Goal: Unclear: Browse casually

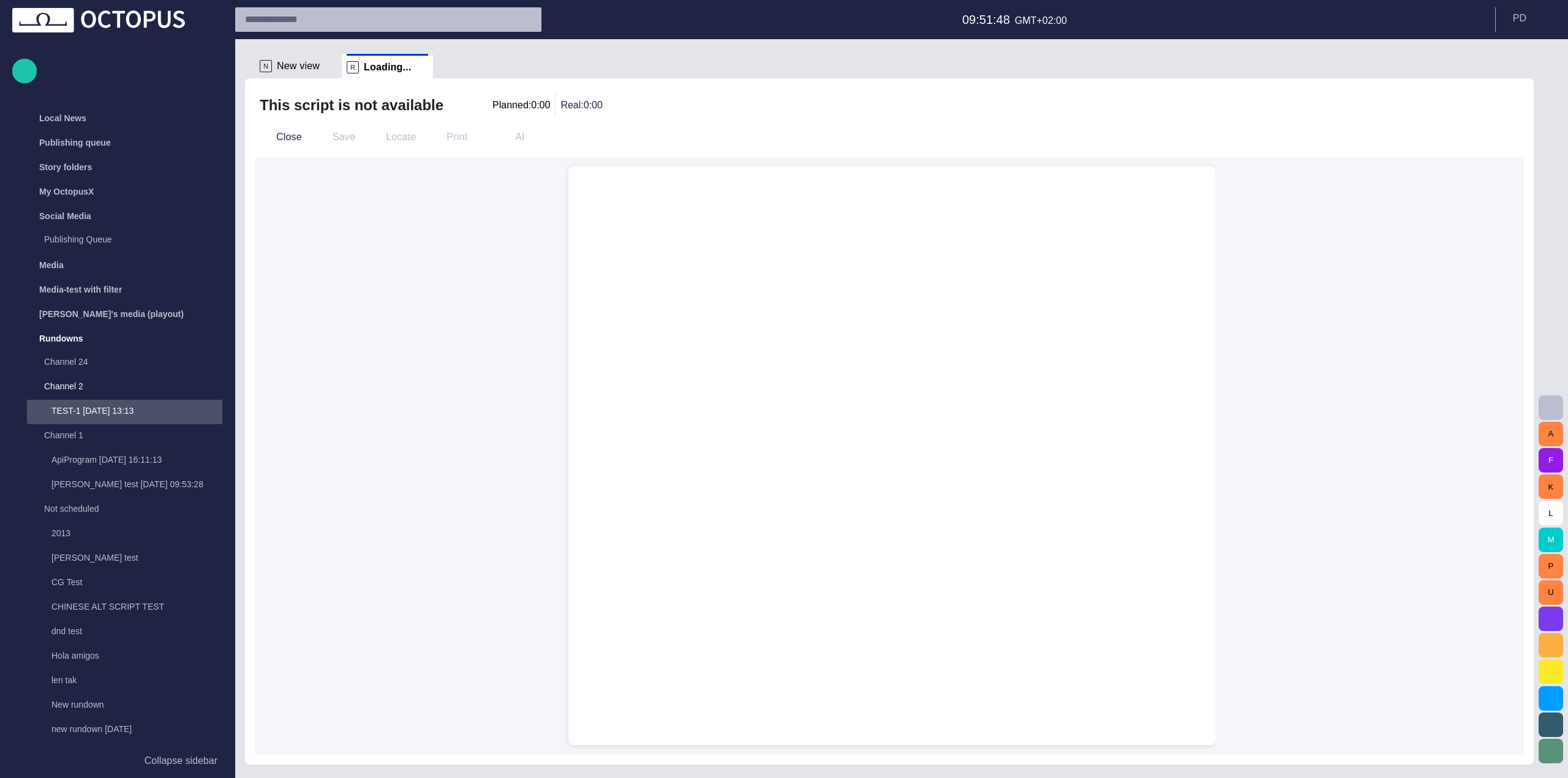
scroll to position [220, 0]
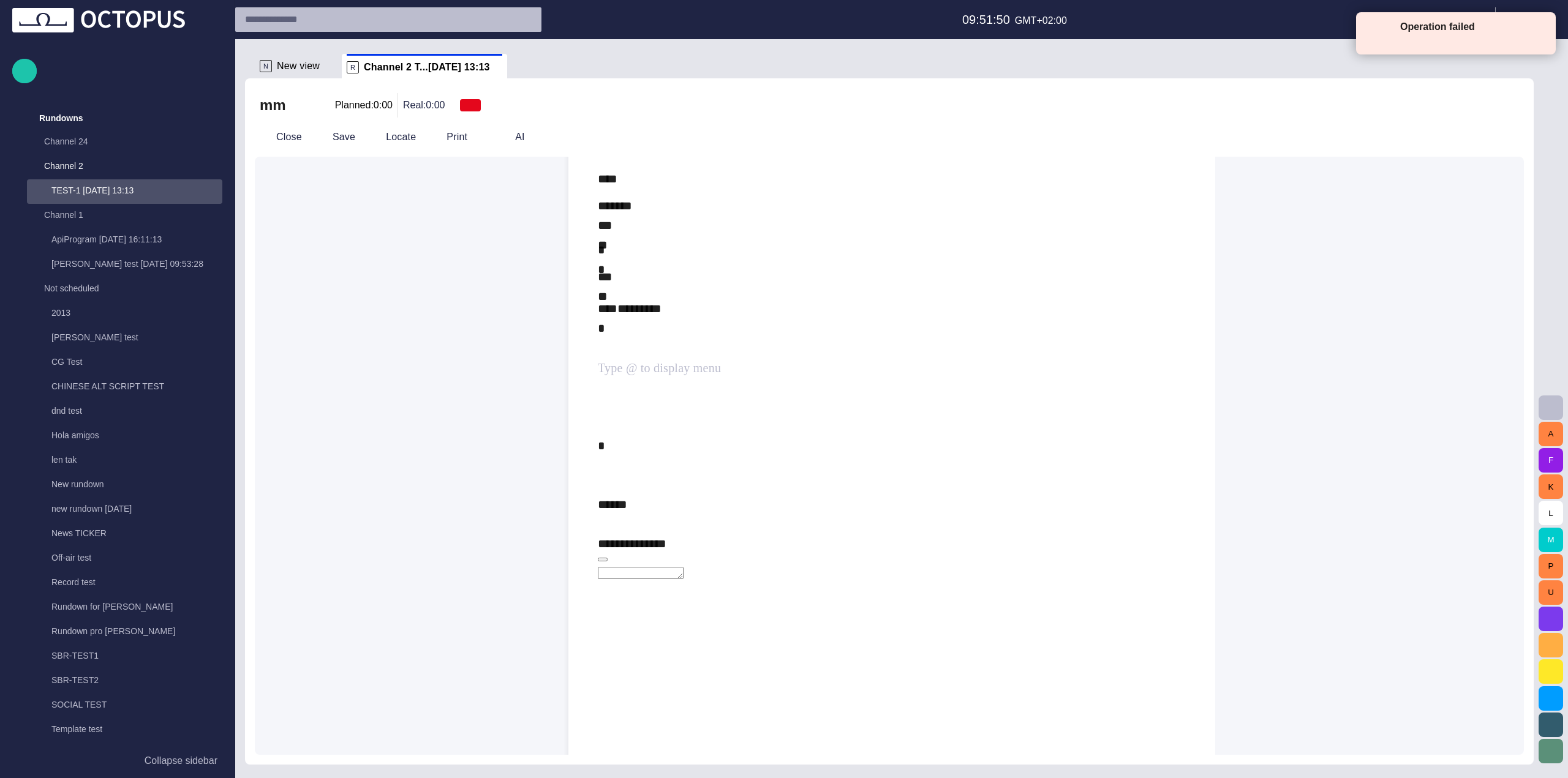
click at [759, 357] on div "**********" at bounding box center [891, 536] width 588 height 514
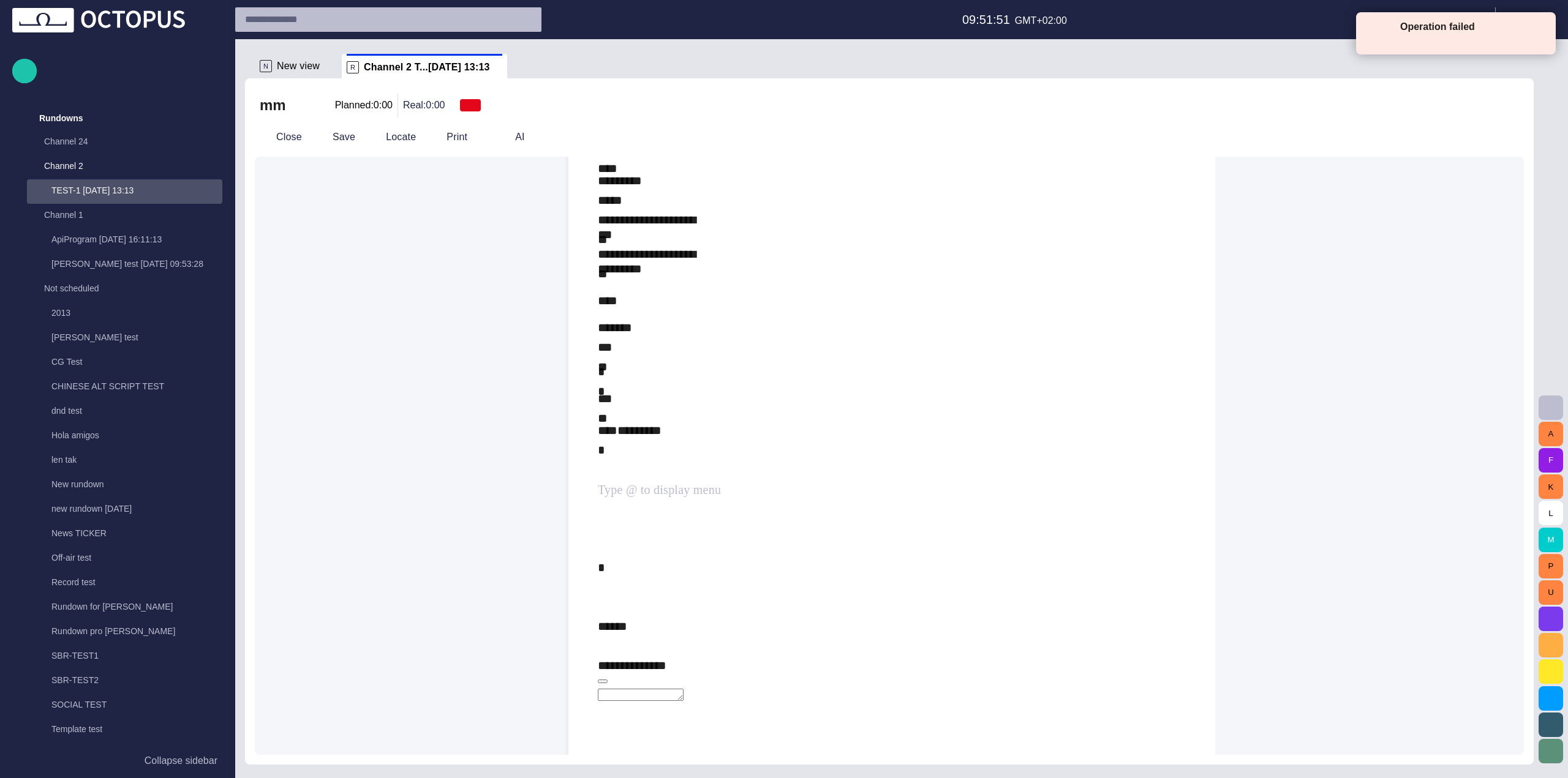
scroll to position [685, 0]
click at [686, 688] on div "*" at bounding box center [891, 698] width 588 height 20
click at [683, 689] on textarea at bounding box center [640, 696] width 86 height 12
click at [700, 656] on div "**********" at bounding box center [891, 662] width 588 height 12
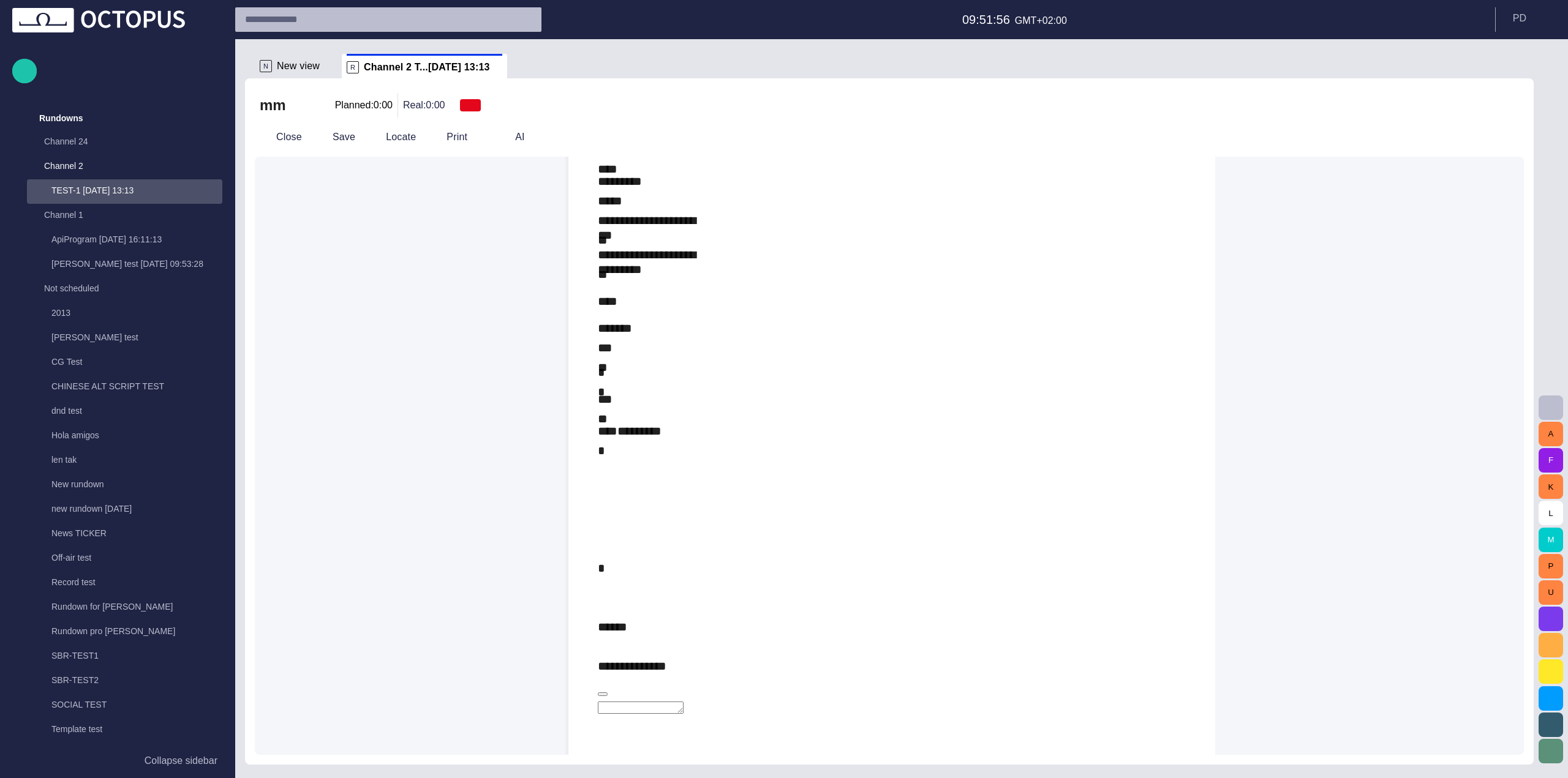
click at [698, 656] on div "**********" at bounding box center [891, 662] width 588 height 12
click at [691, 688] on div "*" at bounding box center [889, 698] width 582 height 20
click at [684, 689] on textarea at bounding box center [640, 696] width 86 height 12
click at [694, 402] on div "**********" at bounding box center [891, 664] width 588 height 525
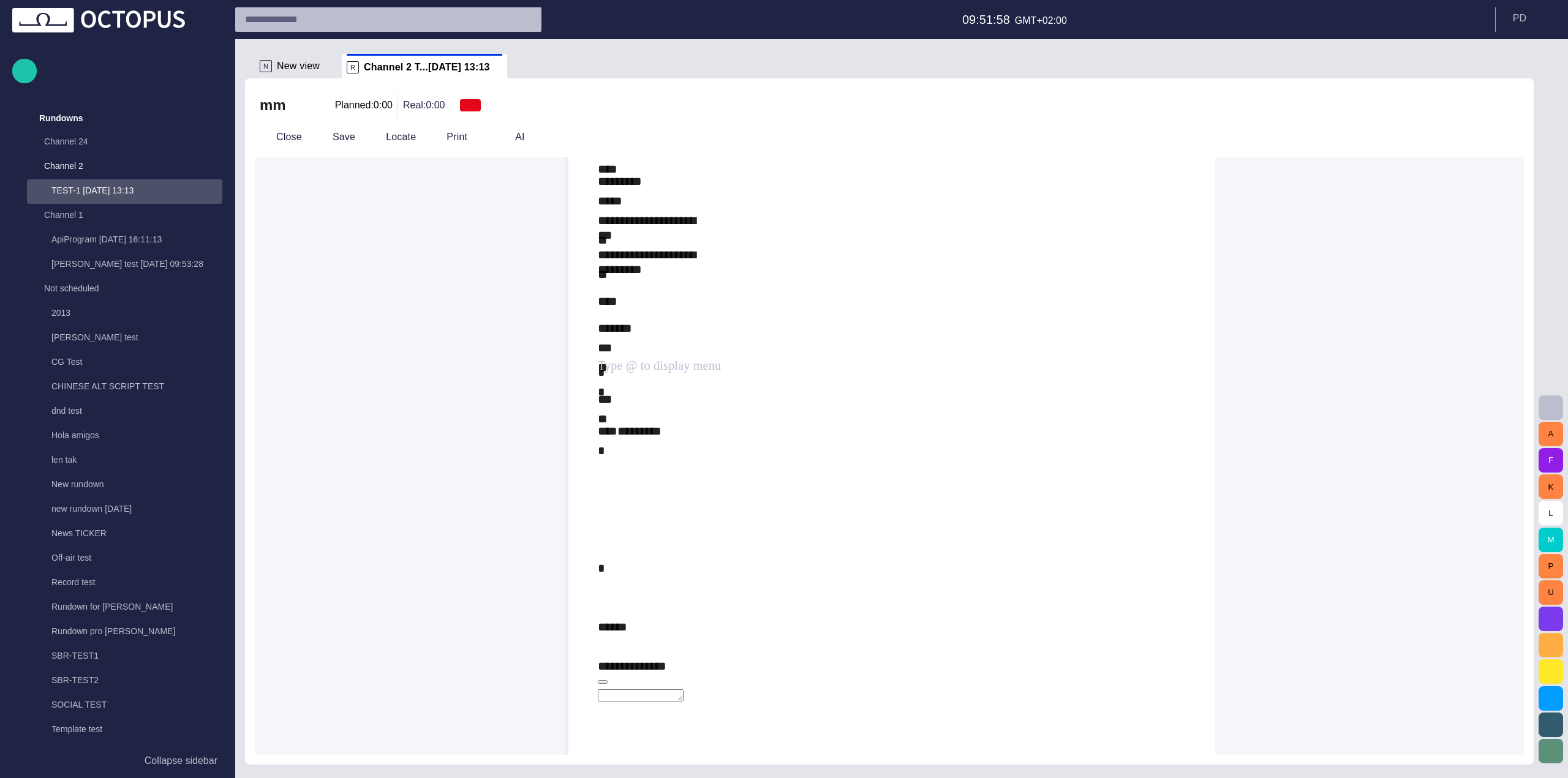
click at [684, 689] on textarea at bounding box center [640, 696] width 86 height 12
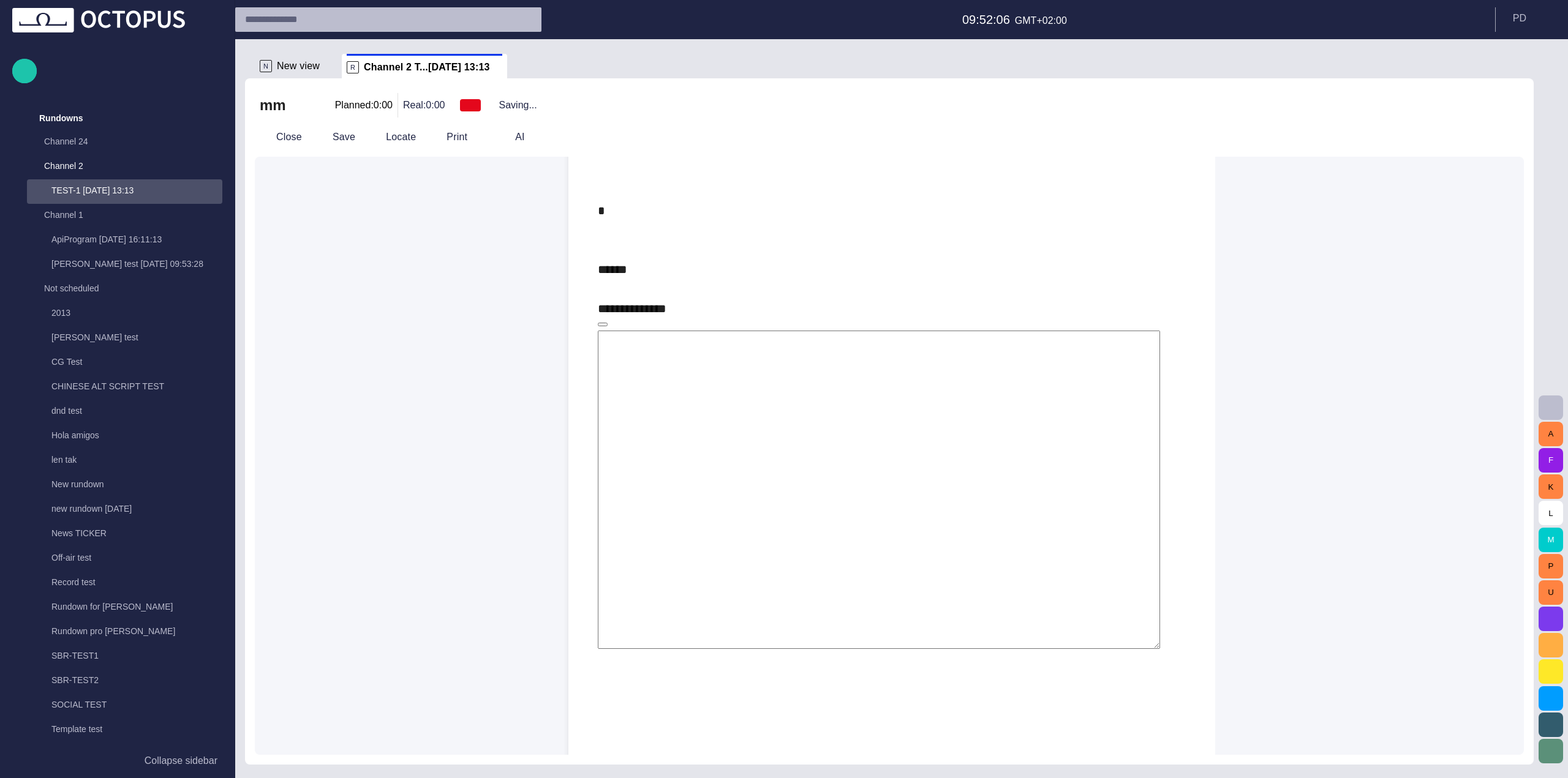
scroll to position [1052, 0]
click at [686, 407] on div "**********" at bounding box center [891, 450] width 588 height 831
click at [682, 368] on div "**********" at bounding box center [891, 450] width 588 height 831
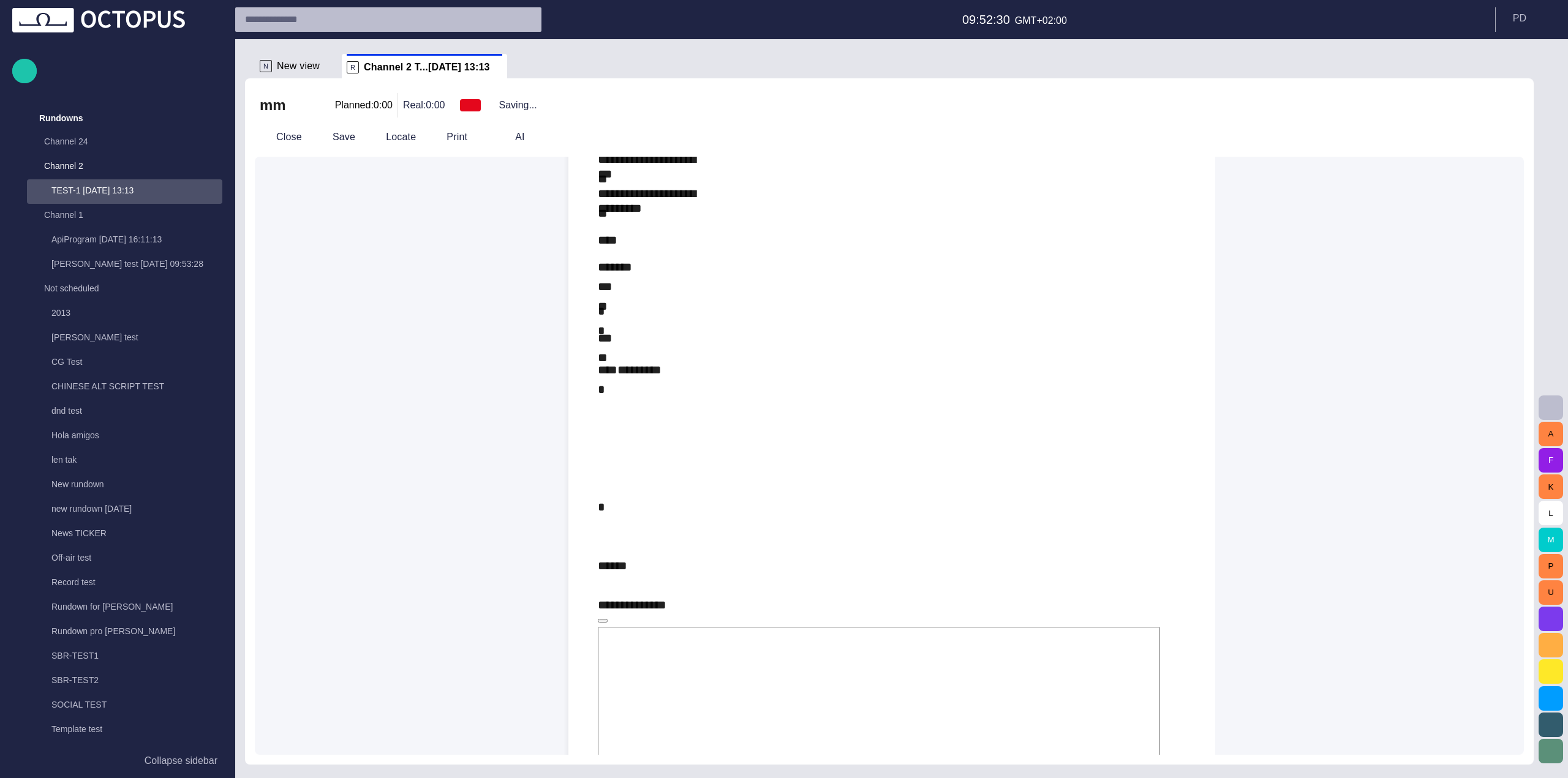
click at [708, 627] on textarea at bounding box center [879, 786] width 562 height 319
click at [737, 627] on textarea at bounding box center [879, 786] width 562 height 319
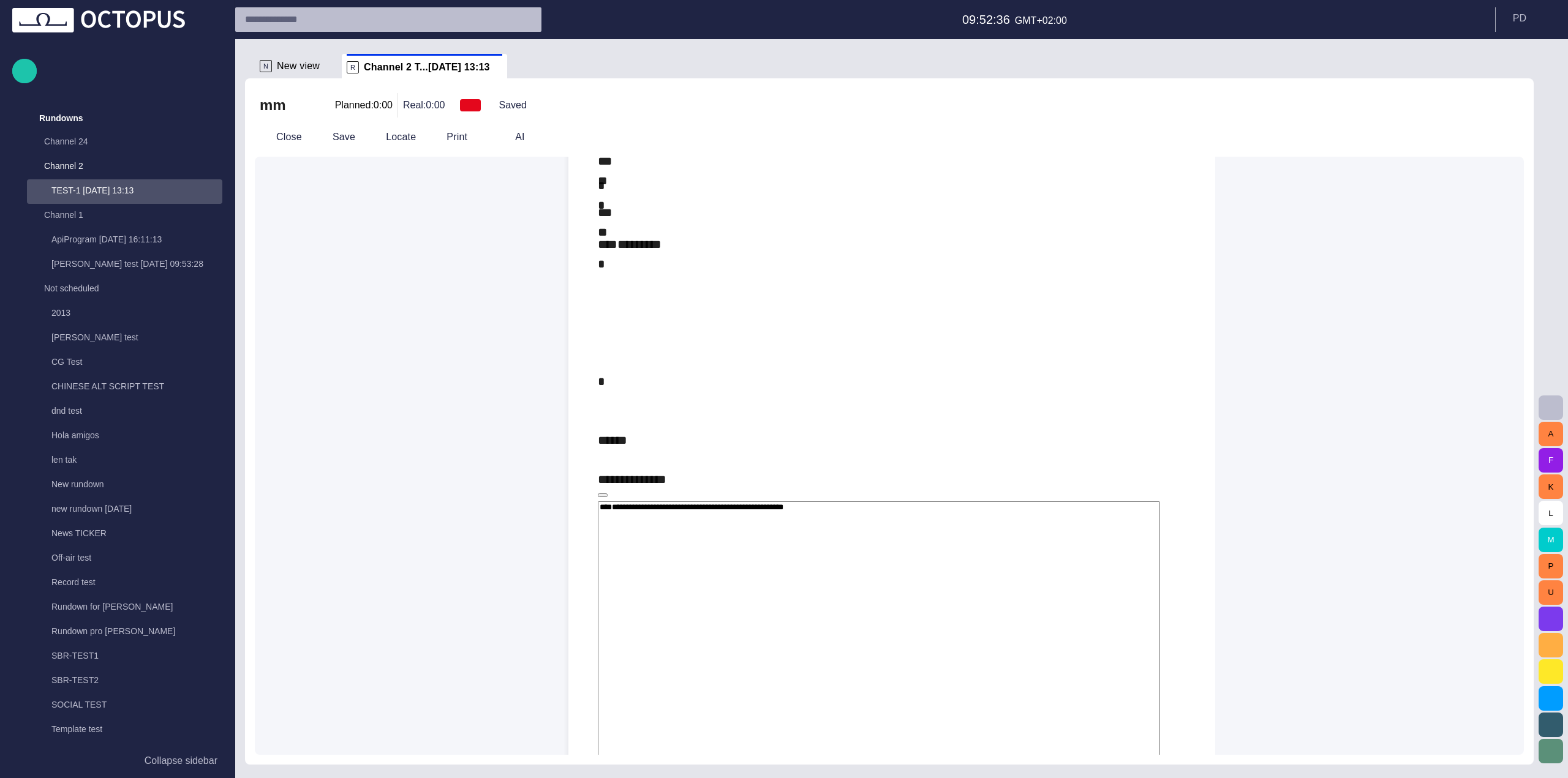
scroll to position [1052, 0]
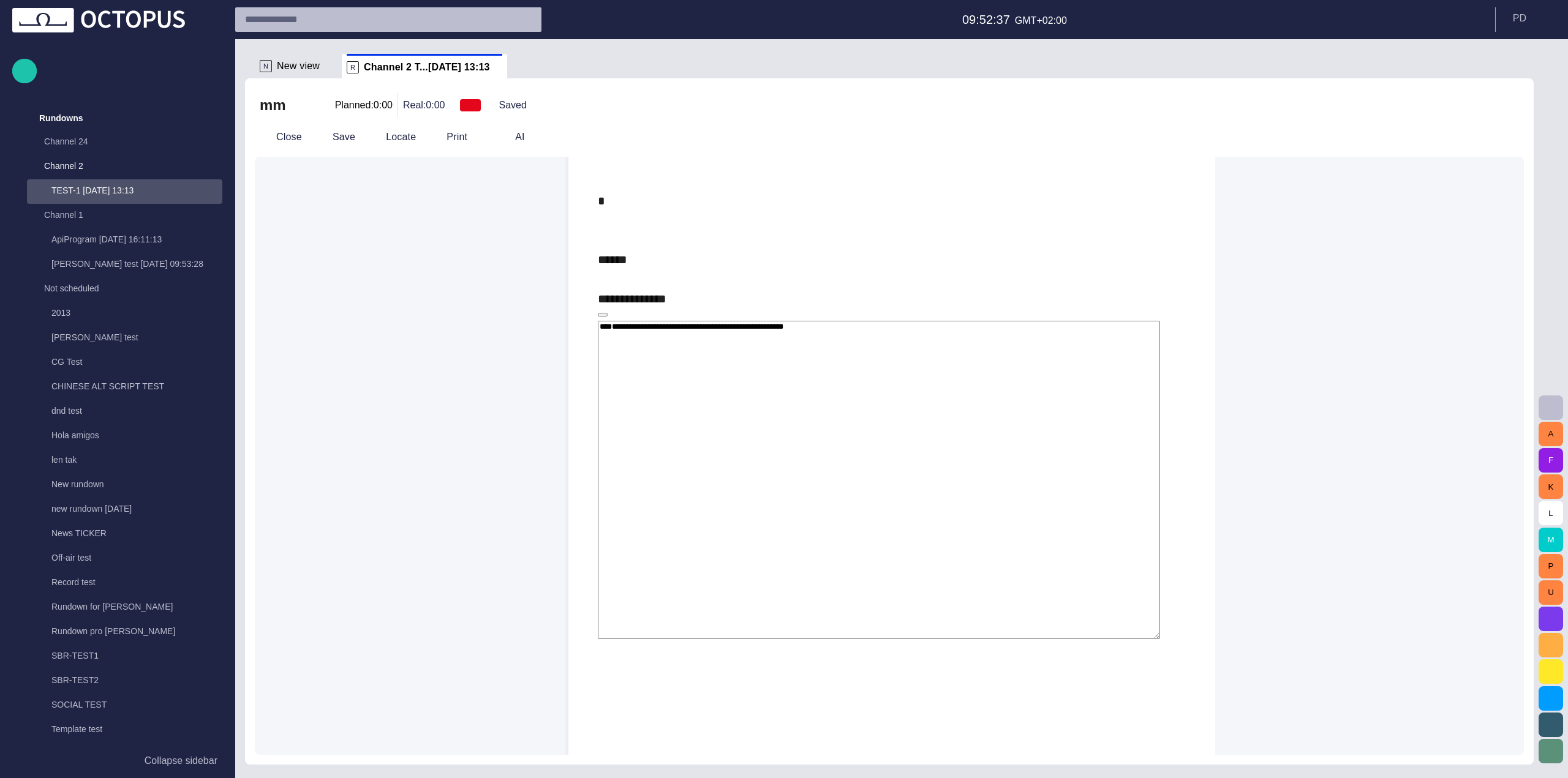
click at [693, 396] on div "**********" at bounding box center [891, 450] width 588 height 831
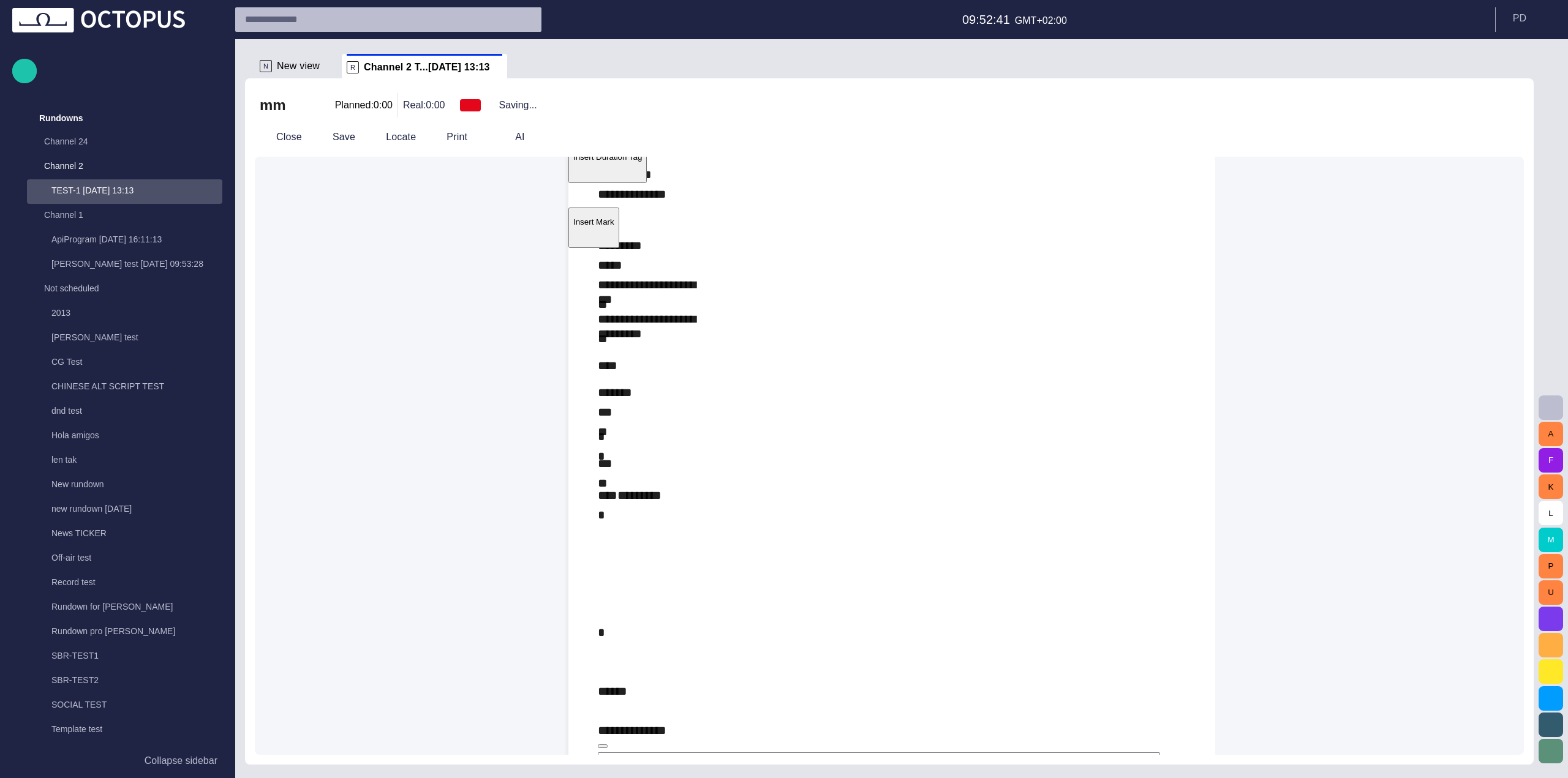
scroll to position [628, 0]
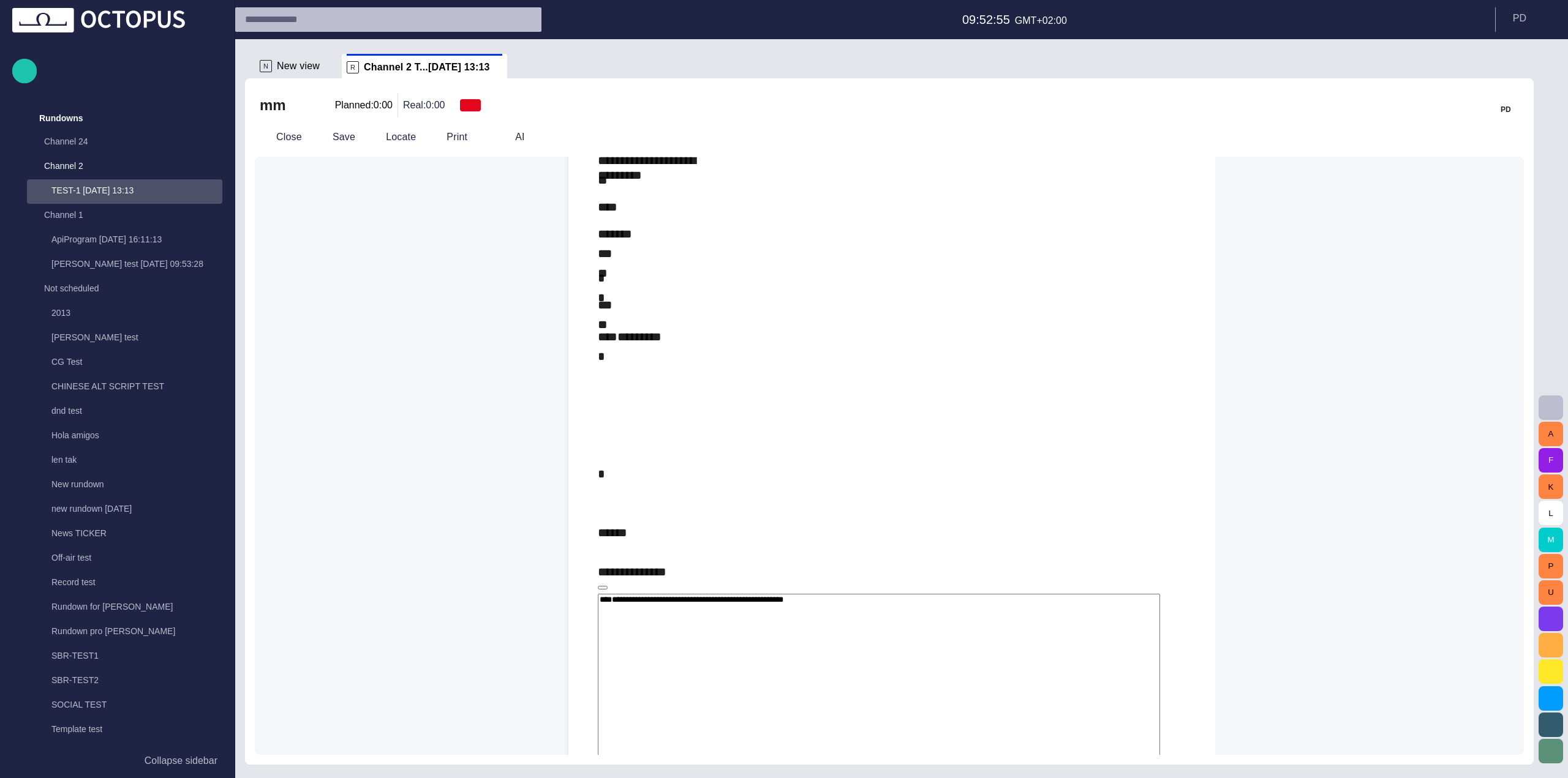
scroll to position [689, 0]
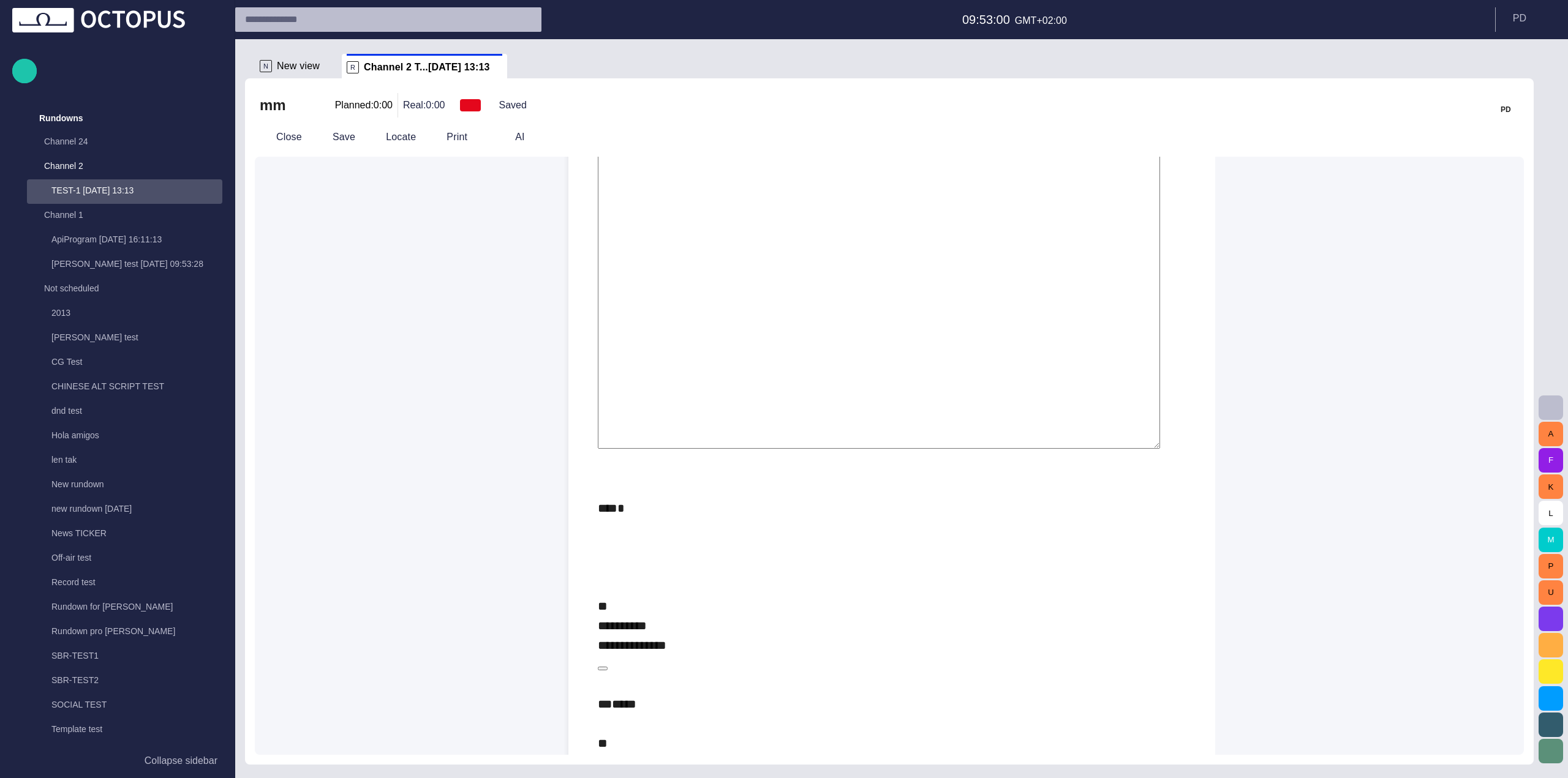
scroll to position [1424, 0]
type textarea "**********"
click at [770, 603] on div "**********" at bounding box center [891, 769] width 588 height 333
click at [708, 603] on div "**********" at bounding box center [891, 769] width 588 height 333
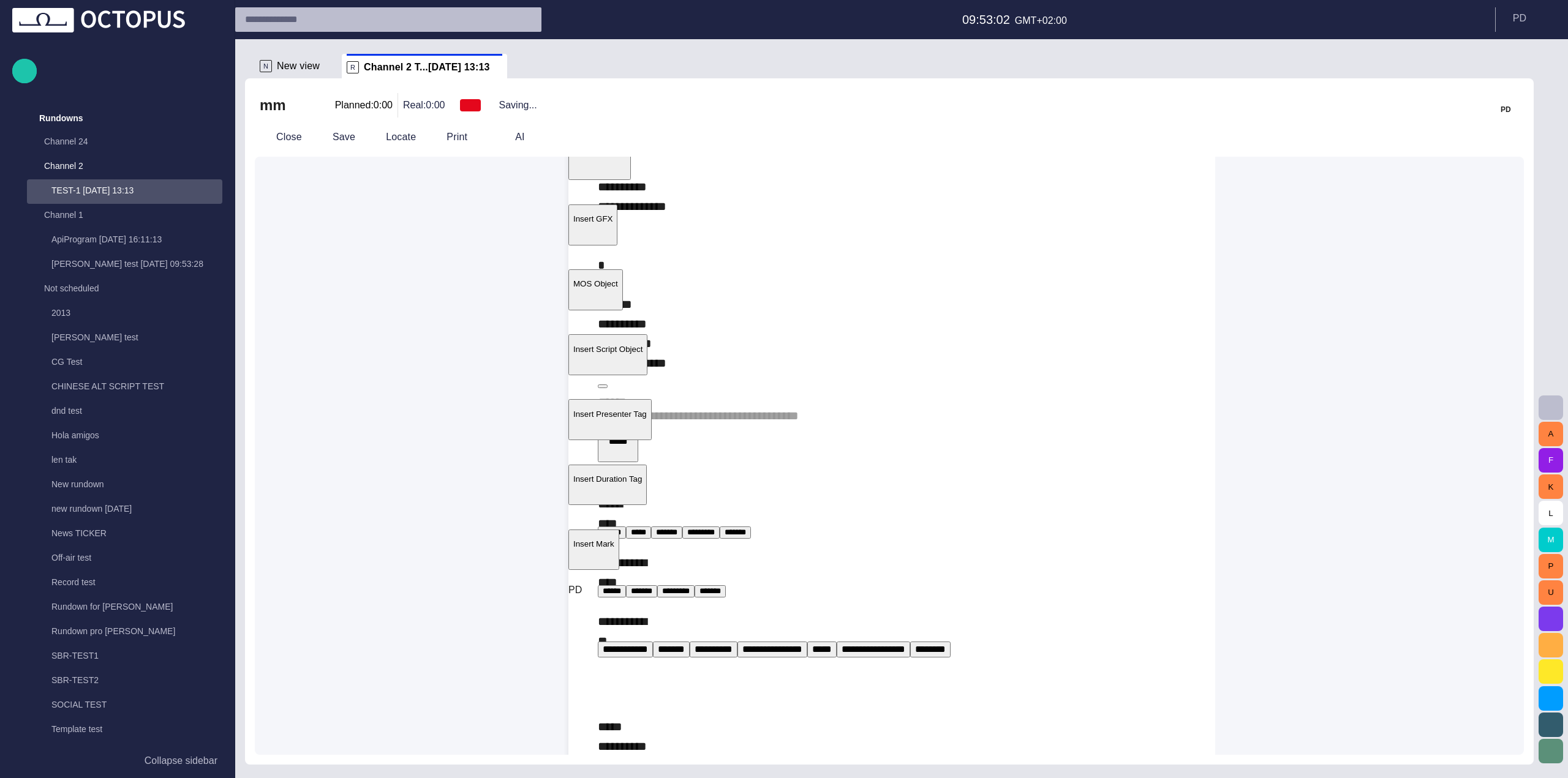
scroll to position [22, 0]
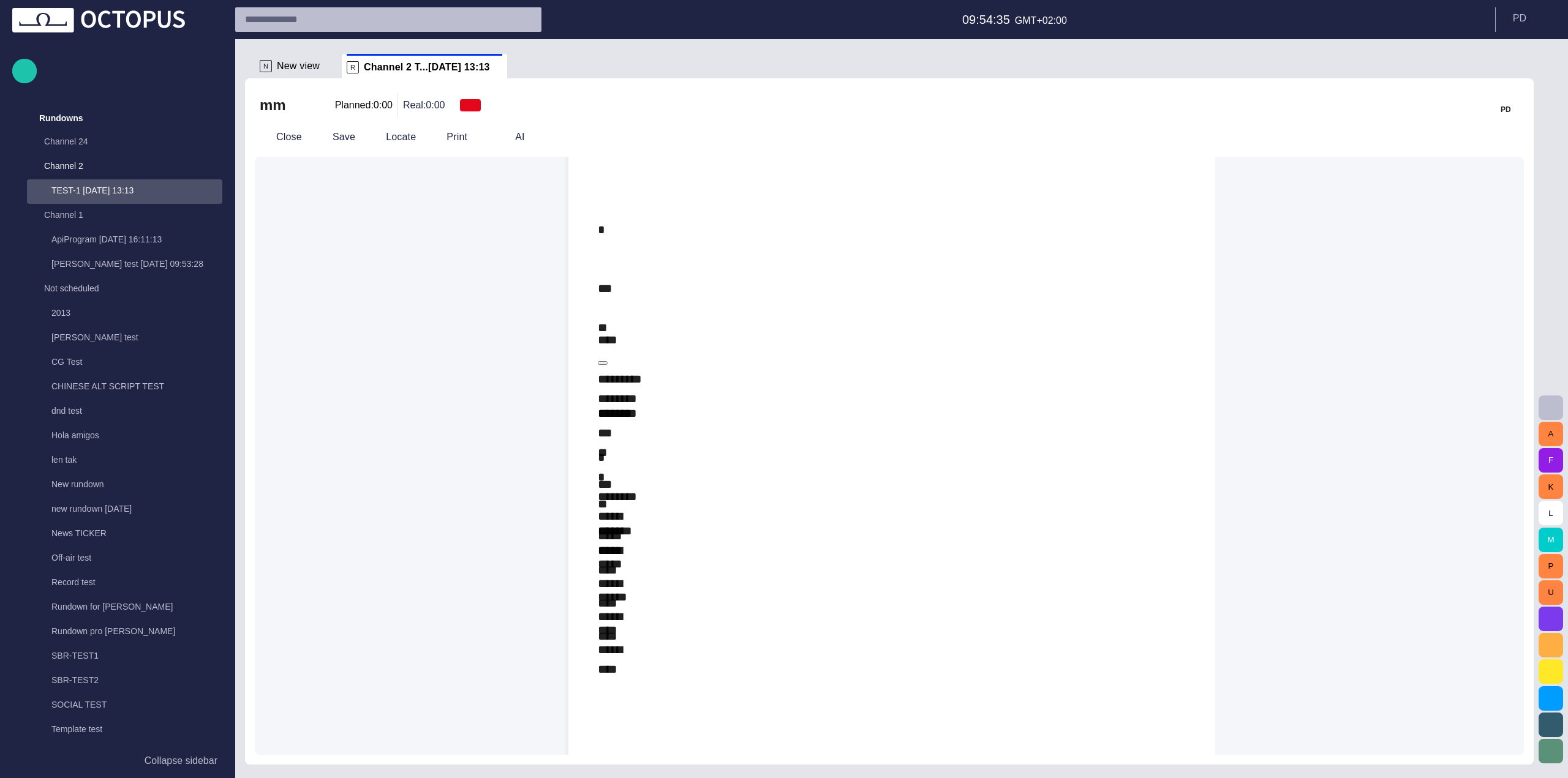
scroll to position [1001, 0]
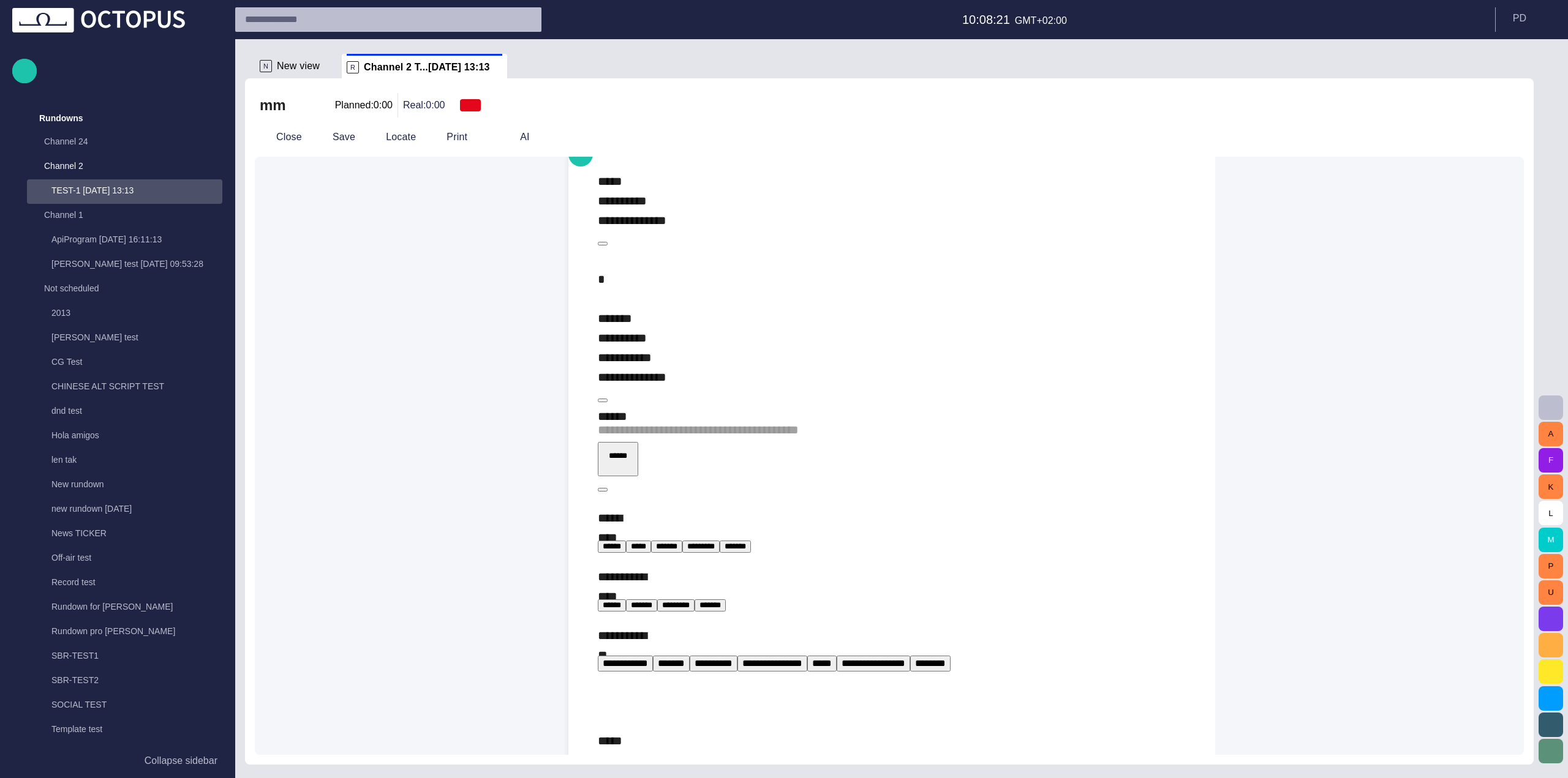
scroll to position [0, 0]
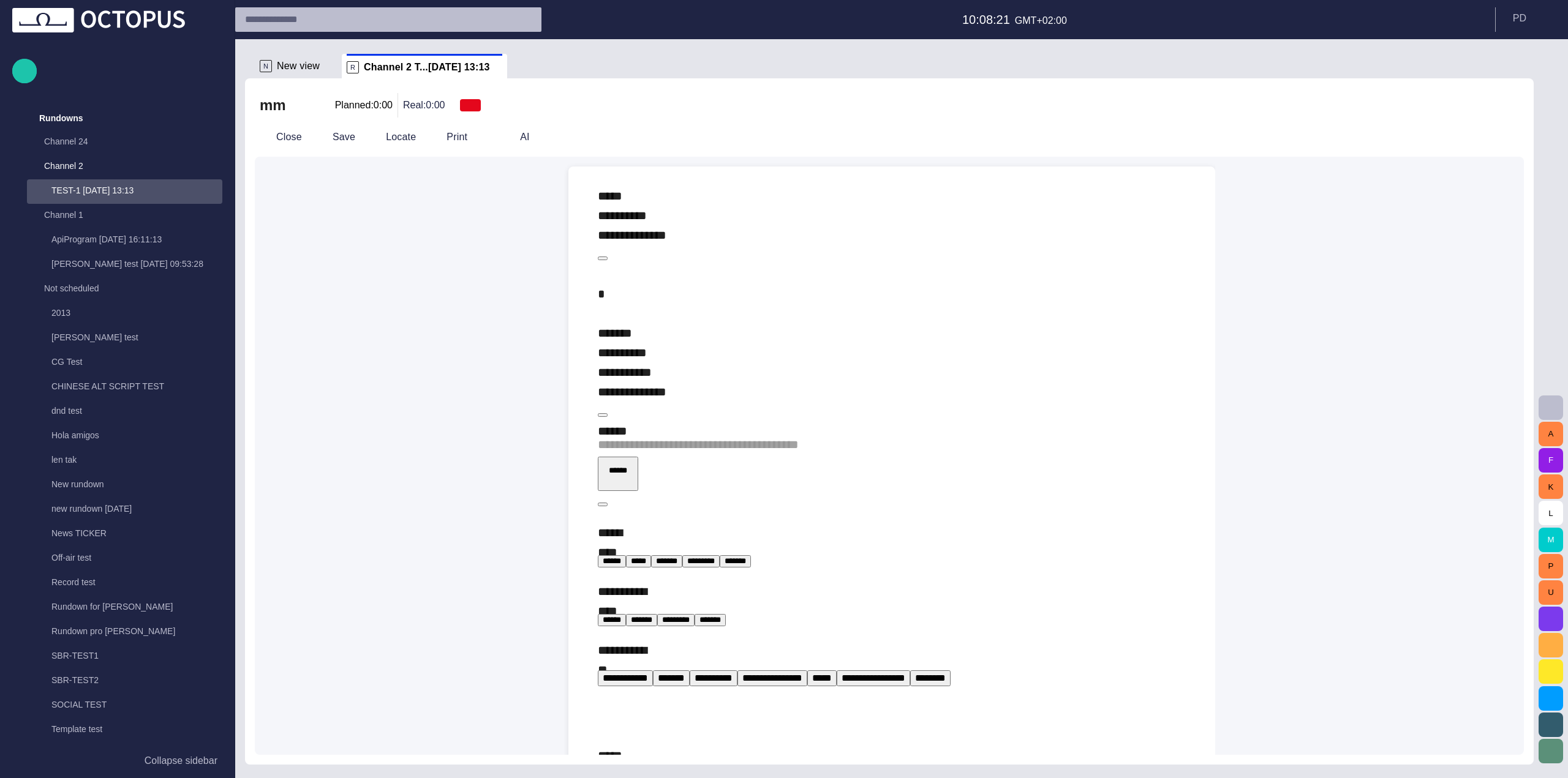
drag, startPoint x: 1309, startPoint y: 190, endPoint x: 1275, endPoint y: 191, distance: 34.0
drag, startPoint x: 1275, startPoint y: 191, endPoint x: 1480, endPoint y: 139, distance: 211.5
click at [1480, 139] on span "button" at bounding box center [1486, 137] width 15 height 15
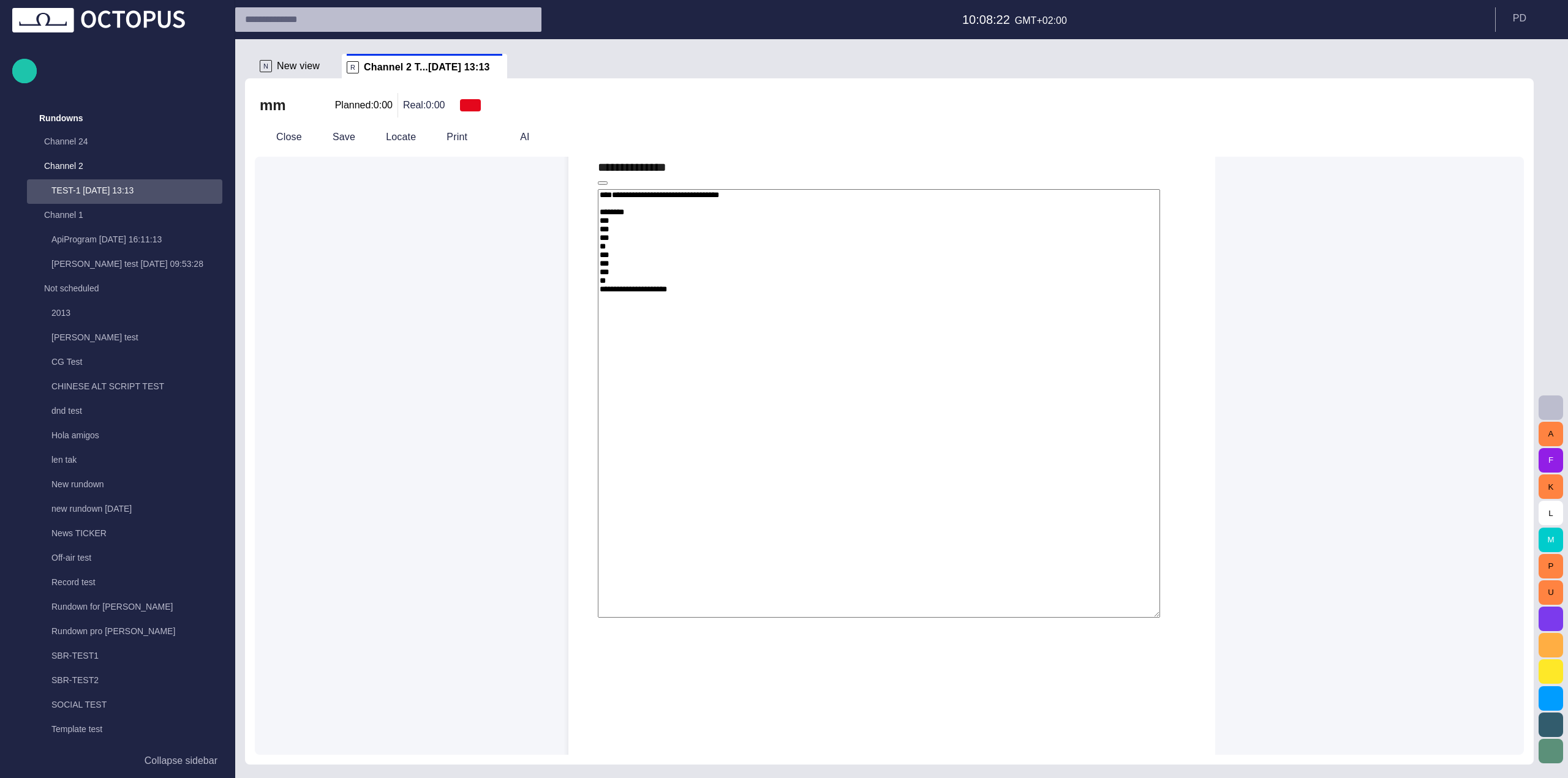
scroll to position [1, 0]
click at [1483, 139] on span "button" at bounding box center [1481, 137] width 15 height 15
click at [1484, 139] on span "button" at bounding box center [1481, 137] width 15 height 15
click at [1510, 140] on span "button" at bounding box center [1506, 137] width 15 height 15
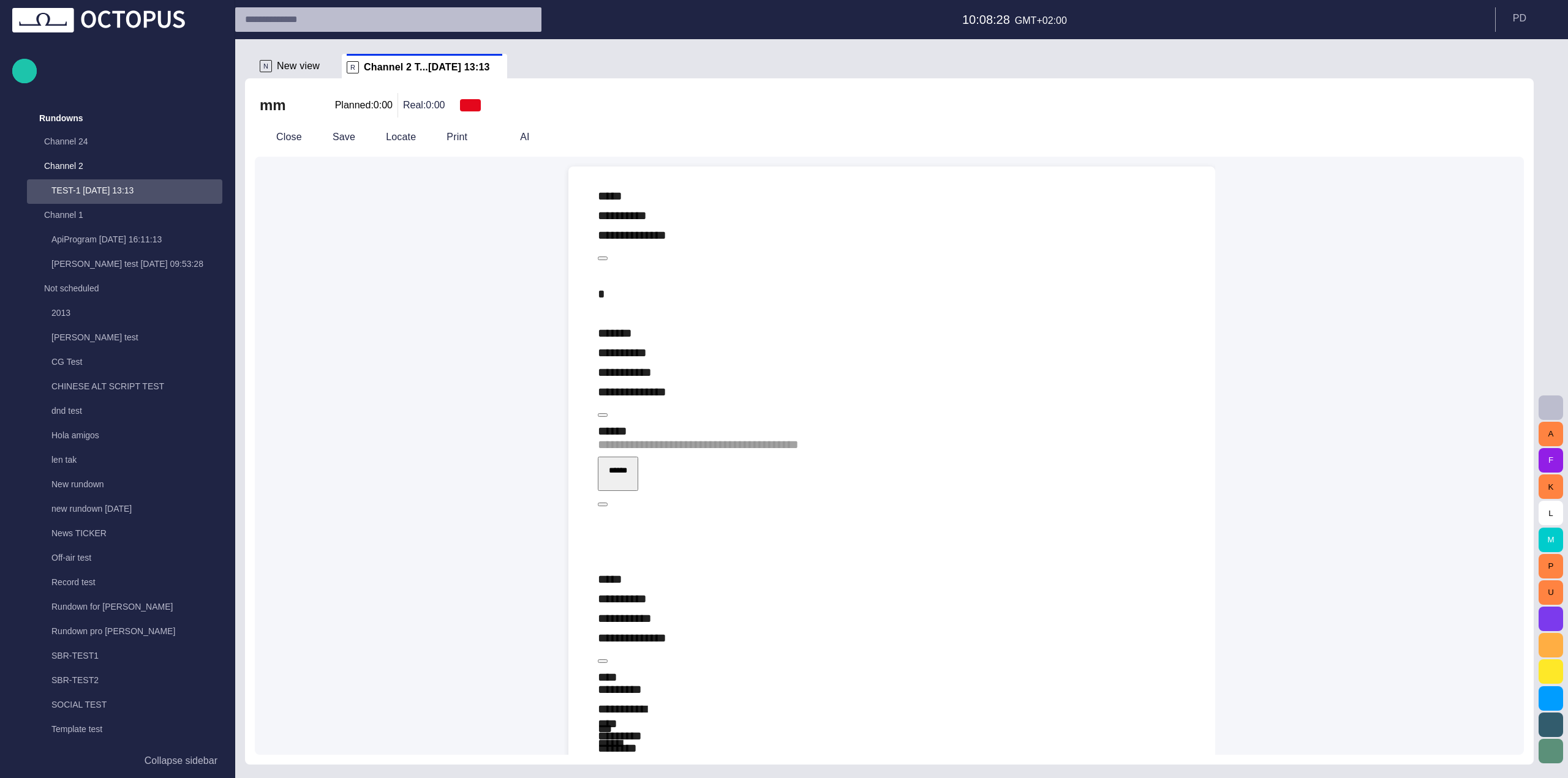
click at [1483, 137] on span "button" at bounding box center [1476, 137] width 15 height 15
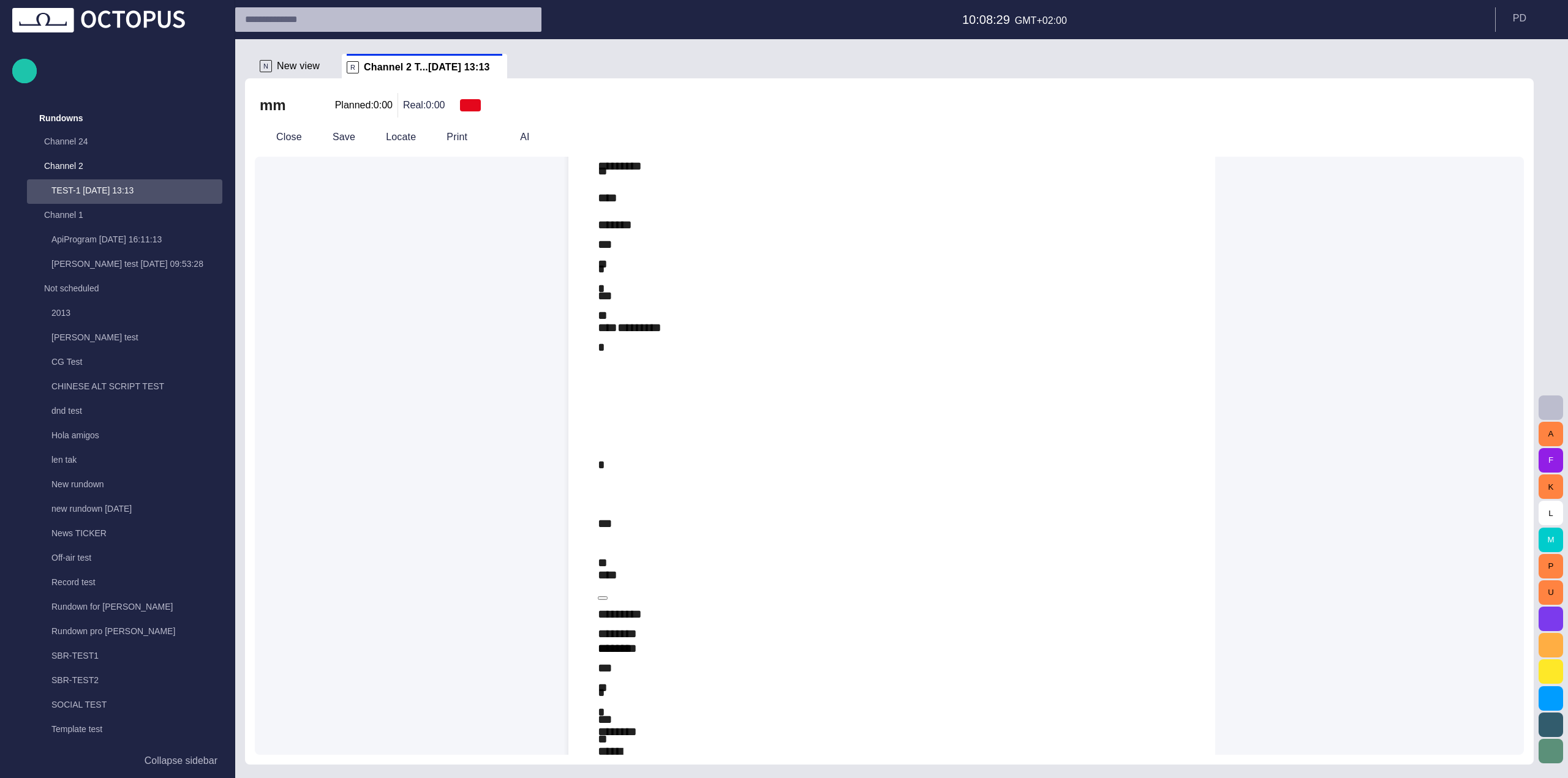
click at [1508, 139] on span "button" at bounding box center [1506, 137] width 15 height 15
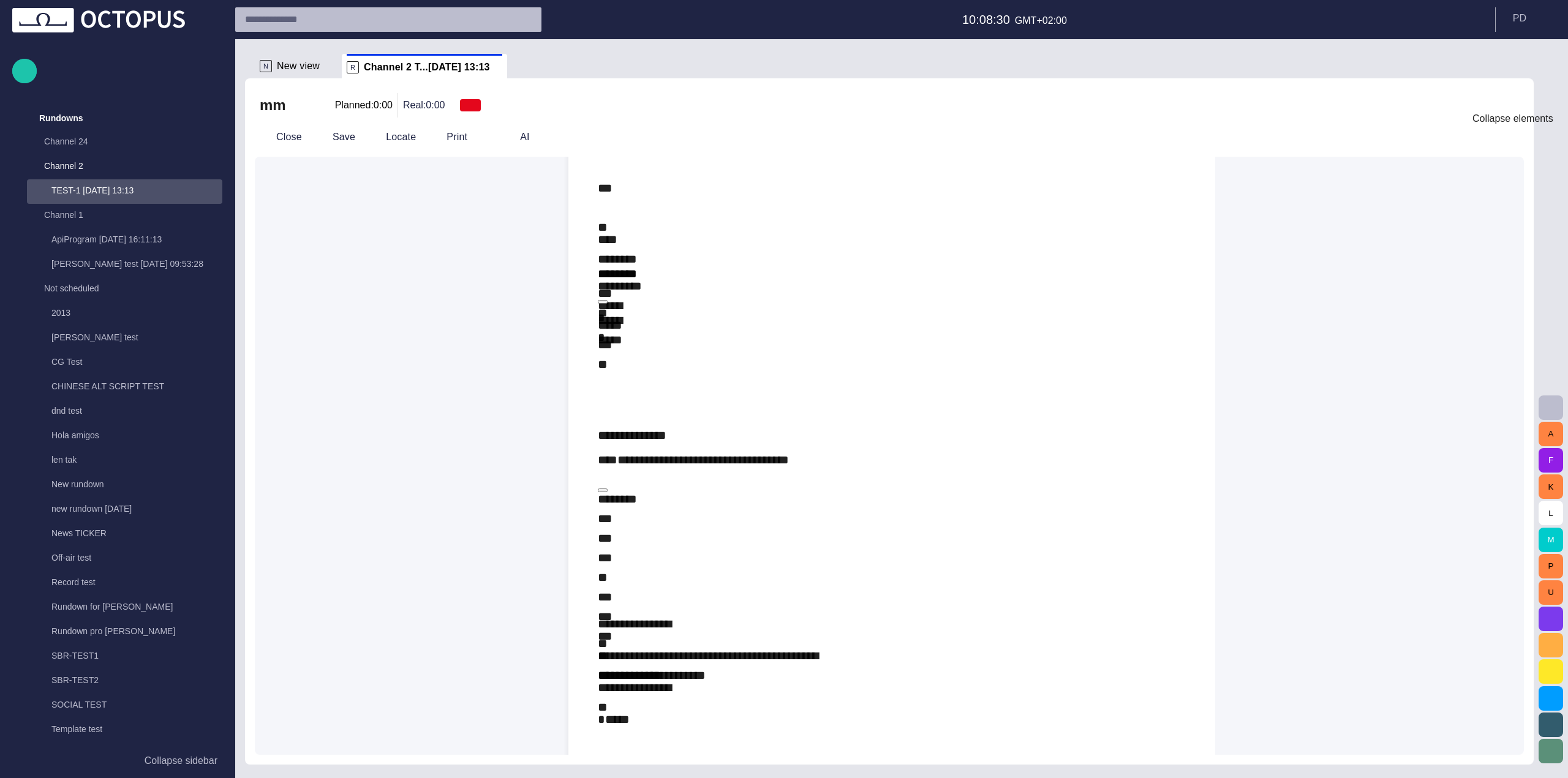
drag, startPoint x: 1508, startPoint y: 139, endPoint x: 1492, endPoint y: 137, distance: 16.1
click at [1498, 137] on button "button" at bounding box center [1509, 137] width 31 height 22
click at [1483, 135] on span "button" at bounding box center [1476, 137] width 15 height 15
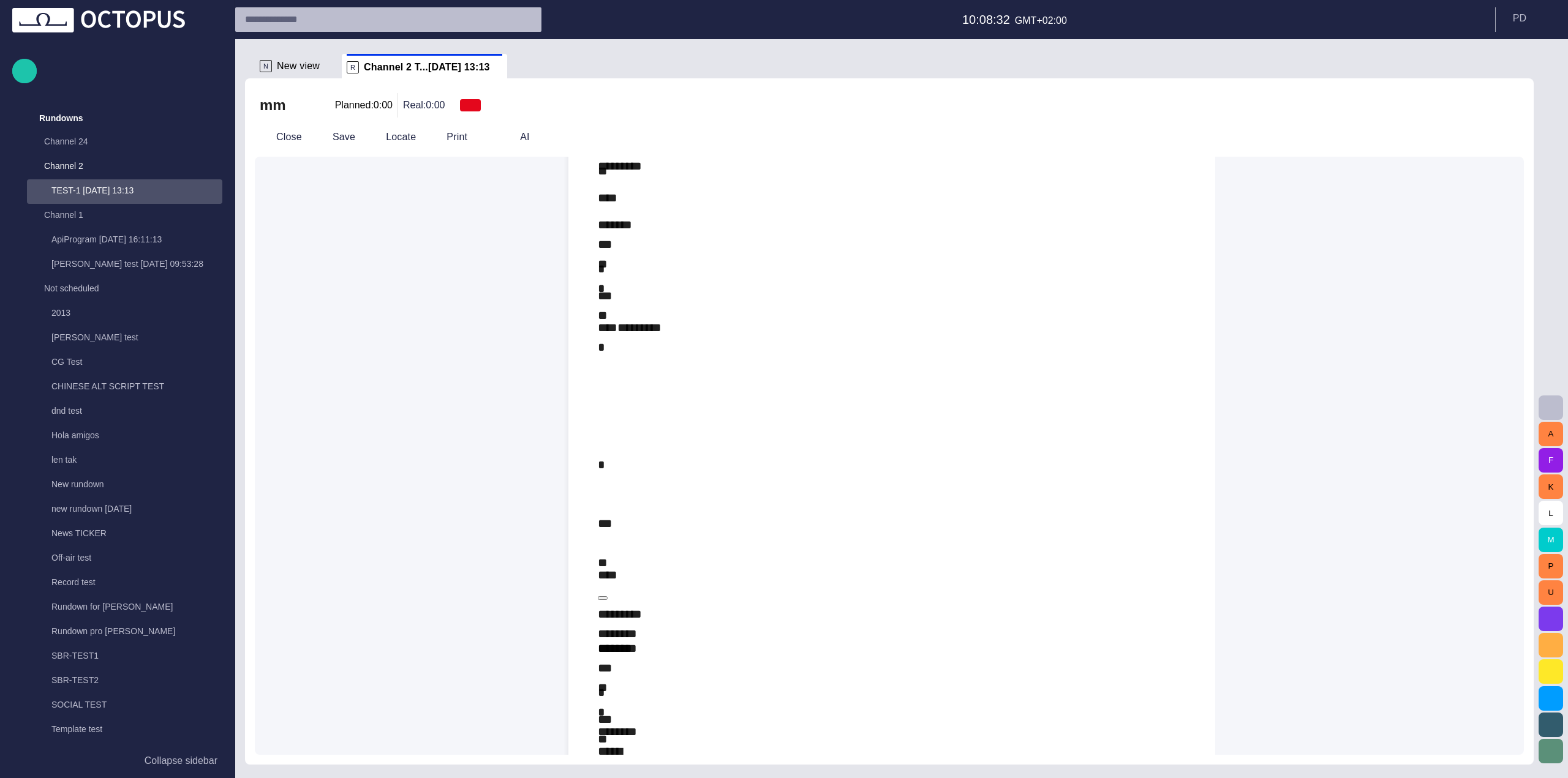
click at [1483, 135] on span "button" at bounding box center [1476, 137] width 15 height 15
click at [1518, 138] on button "button" at bounding box center [1509, 137] width 31 height 22
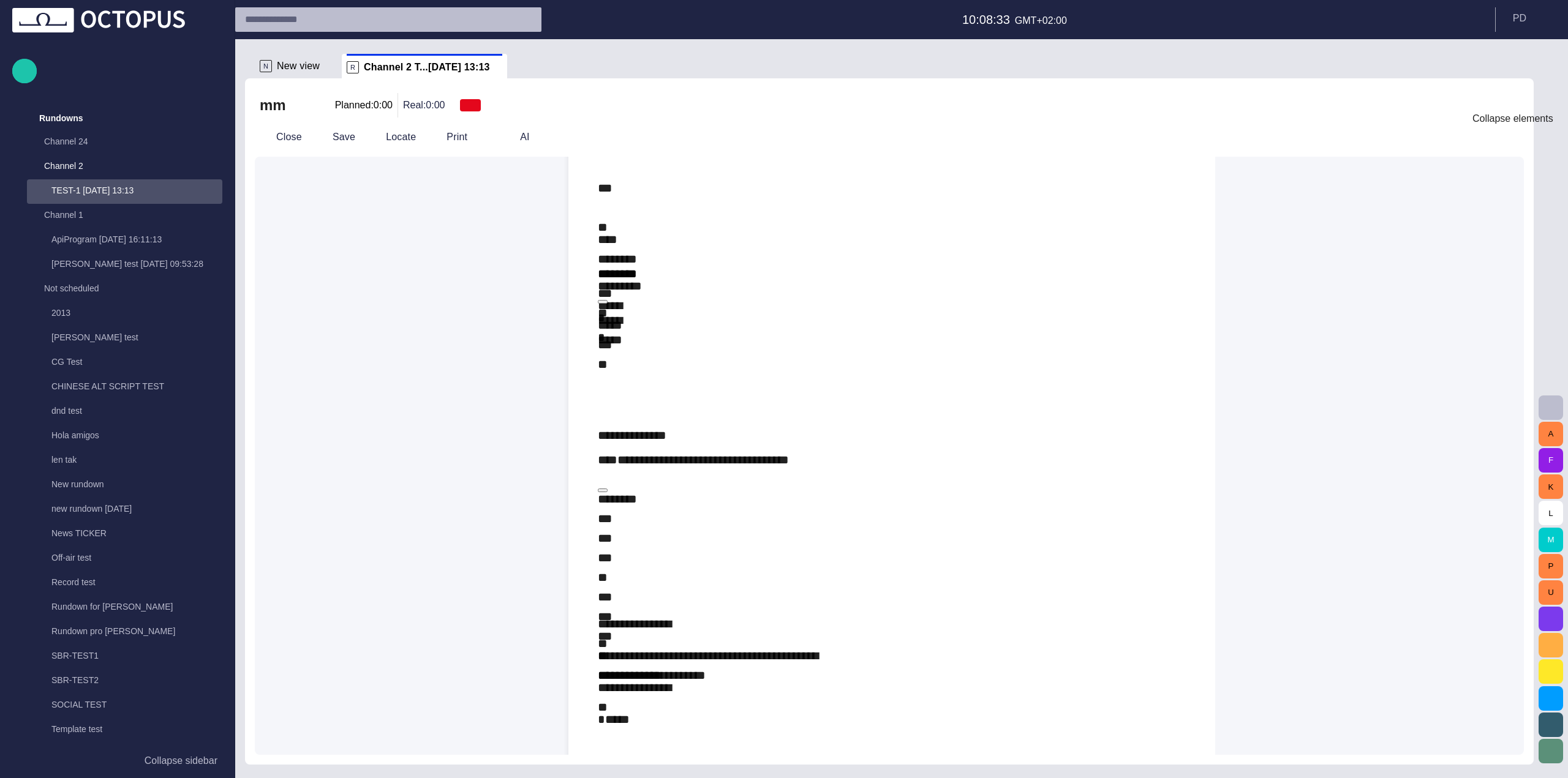
click at [1513, 138] on span "button" at bounding box center [1506, 137] width 15 height 15
click at [1483, 137] on span "button" at bounding box center [1476, 137] width 15 height 15
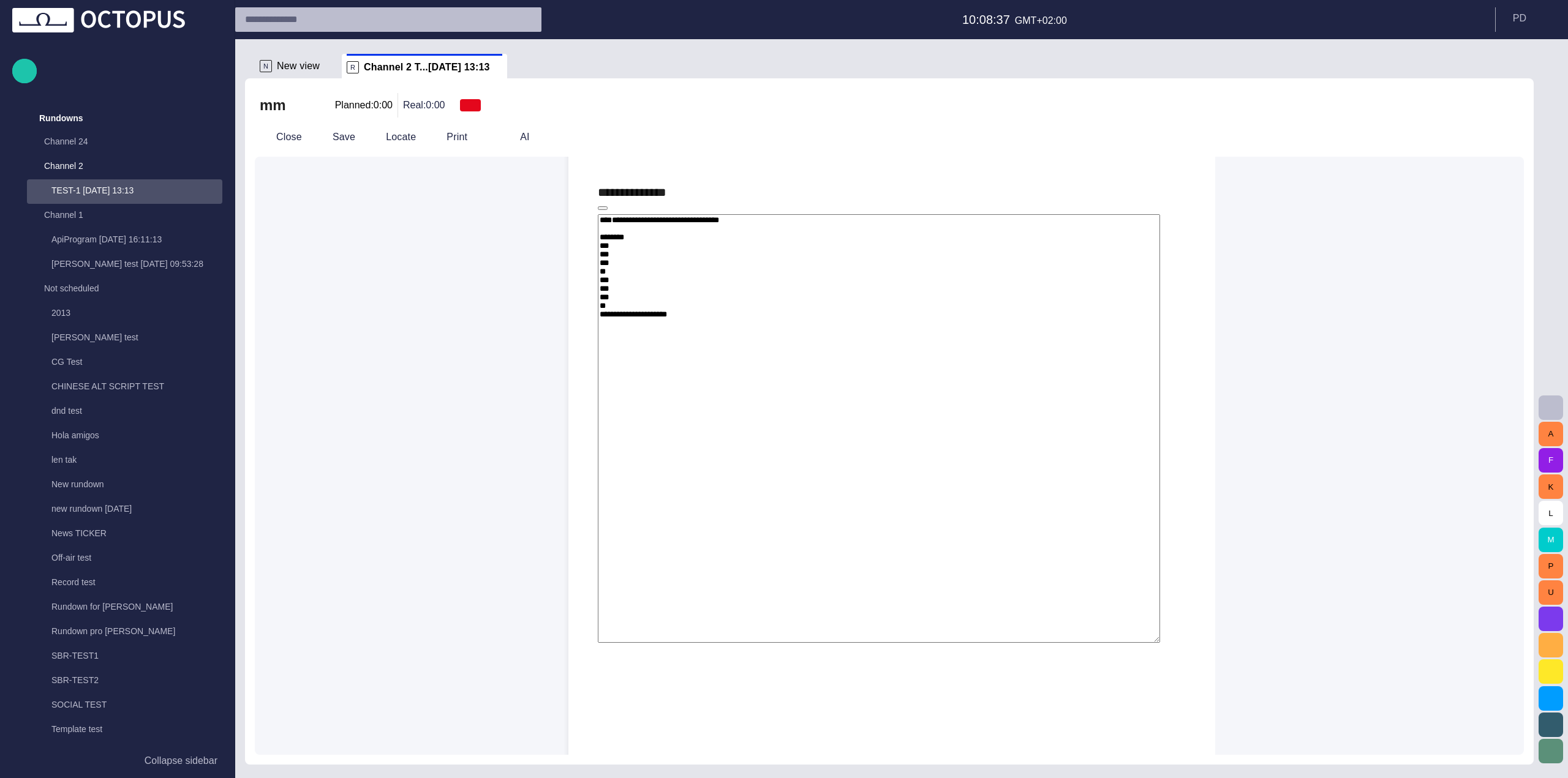
scroll to position [1584, 0]
drag, startPoint x: 1463, startPoint y: 200, endPoint x: 1514, endPoint y: 143, distance: 76.5
click at [1496, 157] on div "**********" at bounding box center [889, 456] width 1269 height 598
click at [1521, 135] on button "button" at bounding box center [1509, 137] width 31 height 22
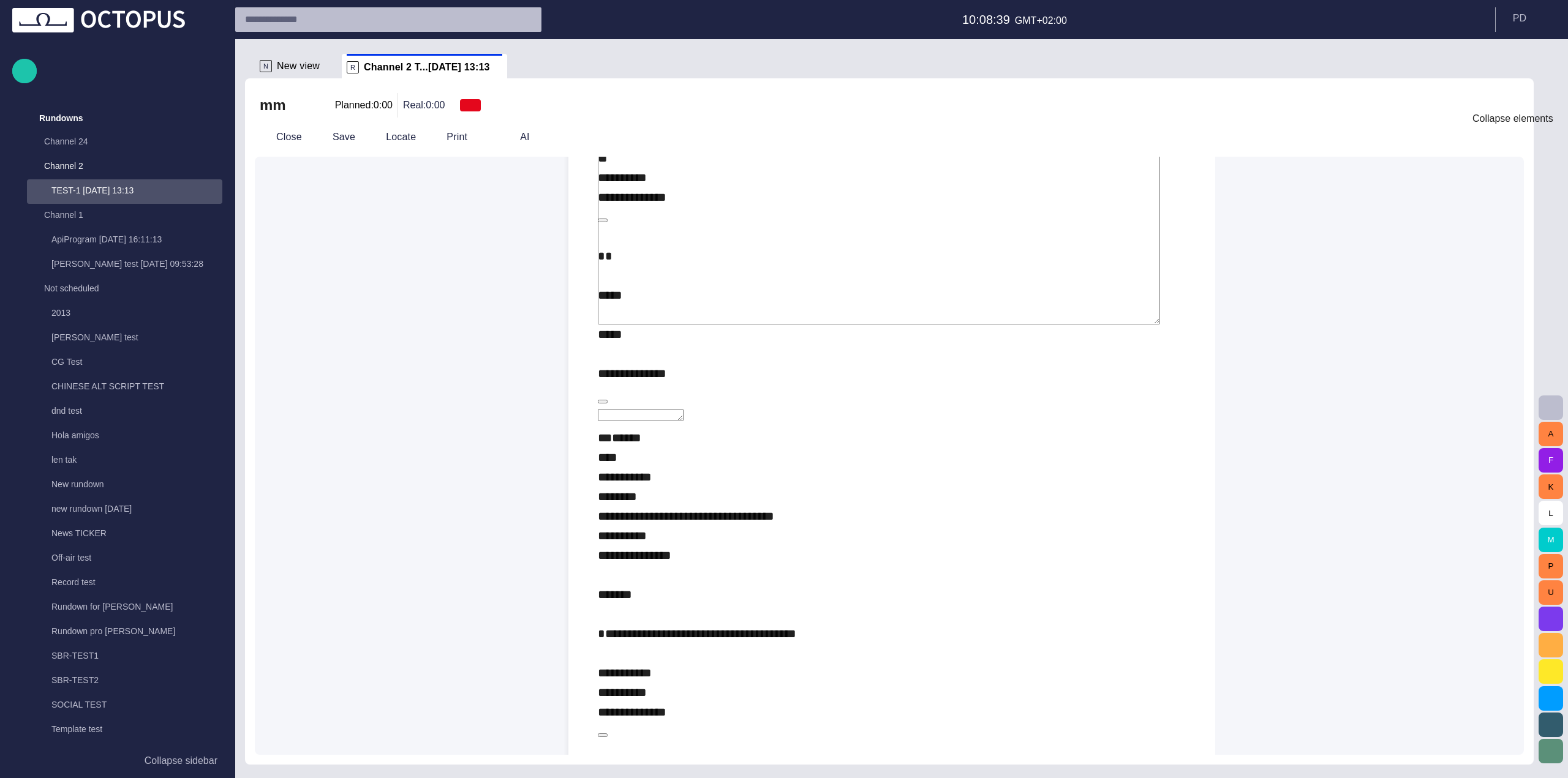
scroll to position [1373, 0]
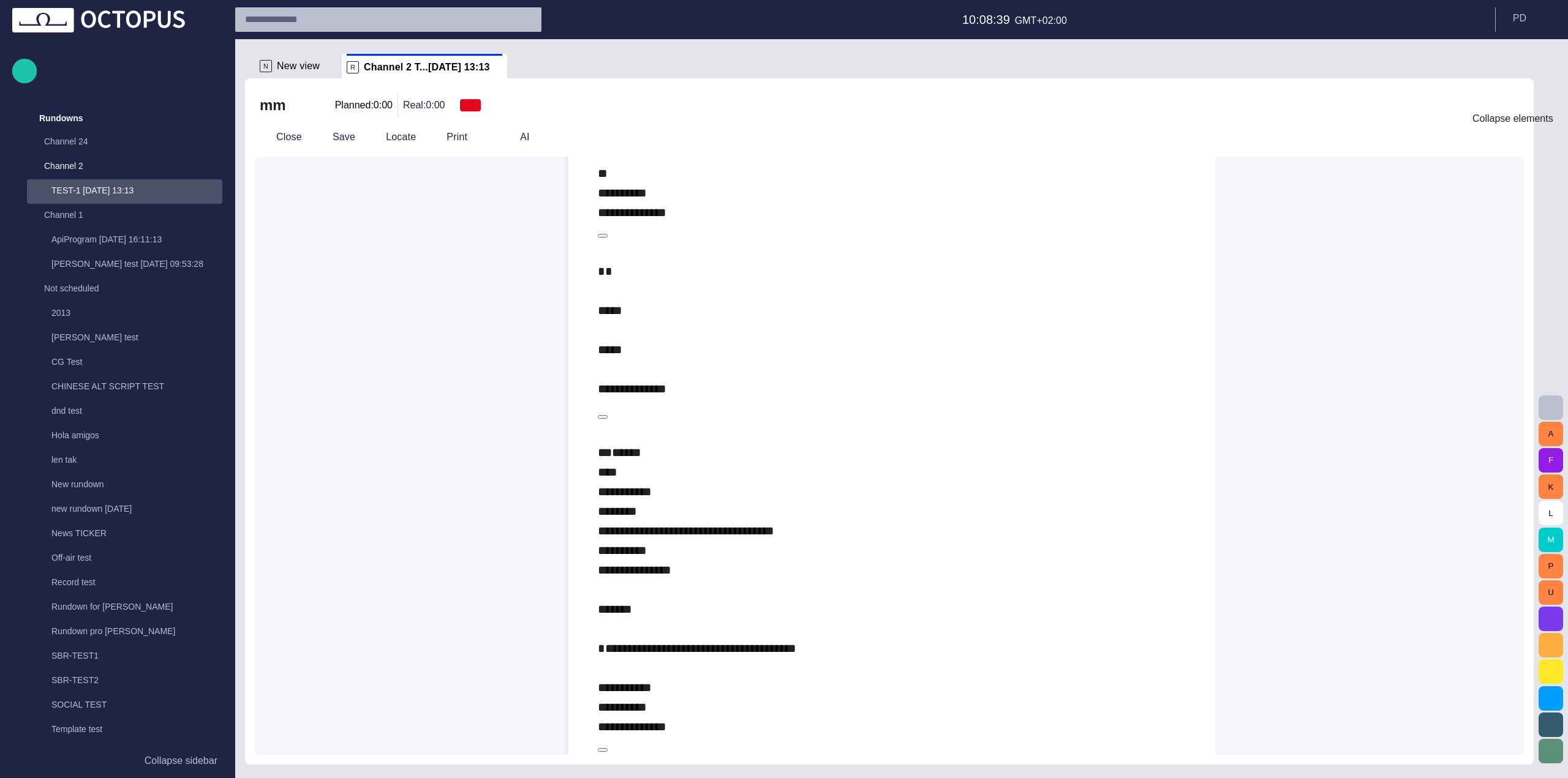
click at [1519, 136] on button "button" at bounding box center [1509, 137] width 31 height 22
click at [1483, 134] on span "button" at bounding box center [1476, 137] width 15 height 15
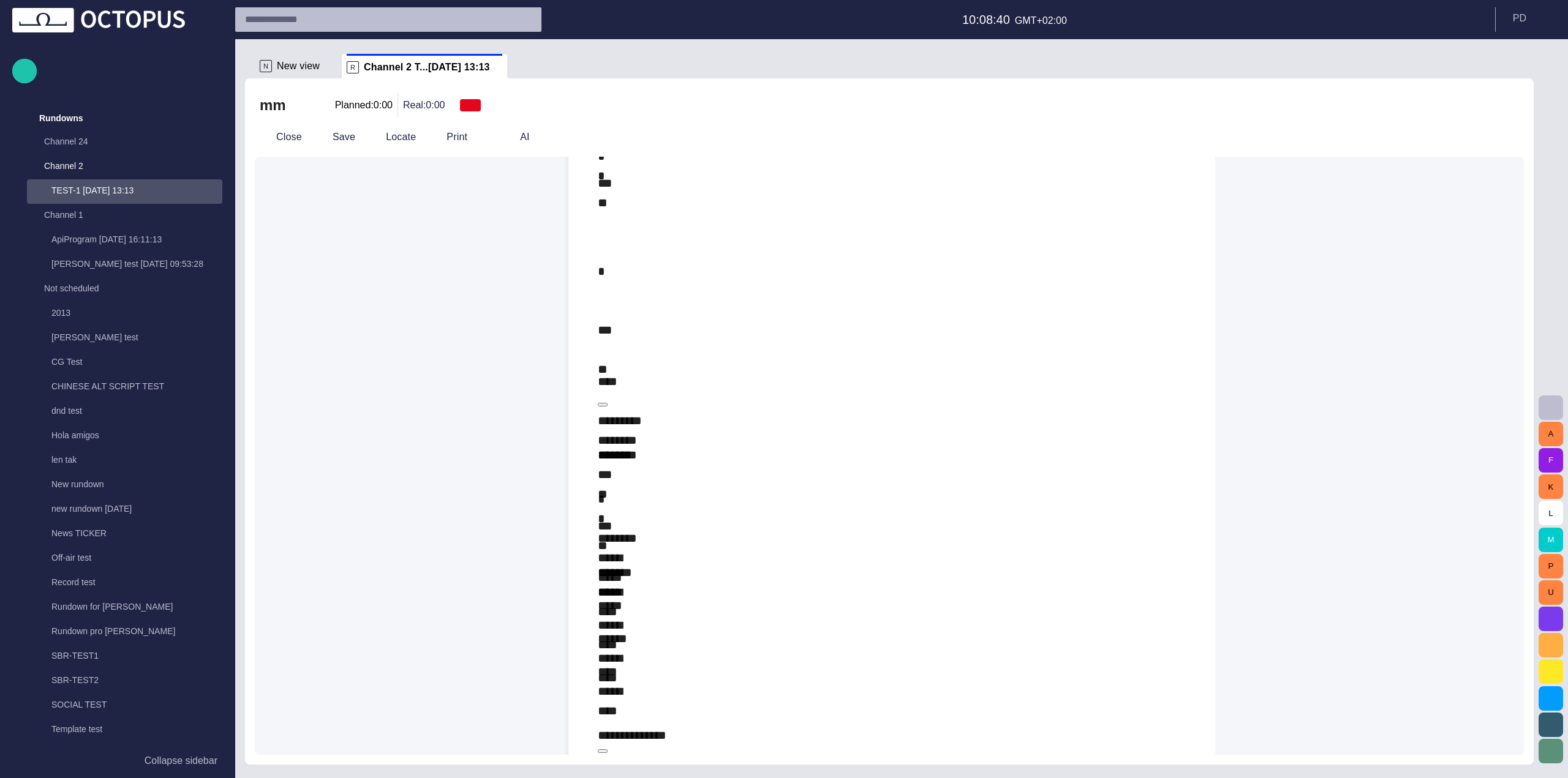
scroll to position [0, 0]
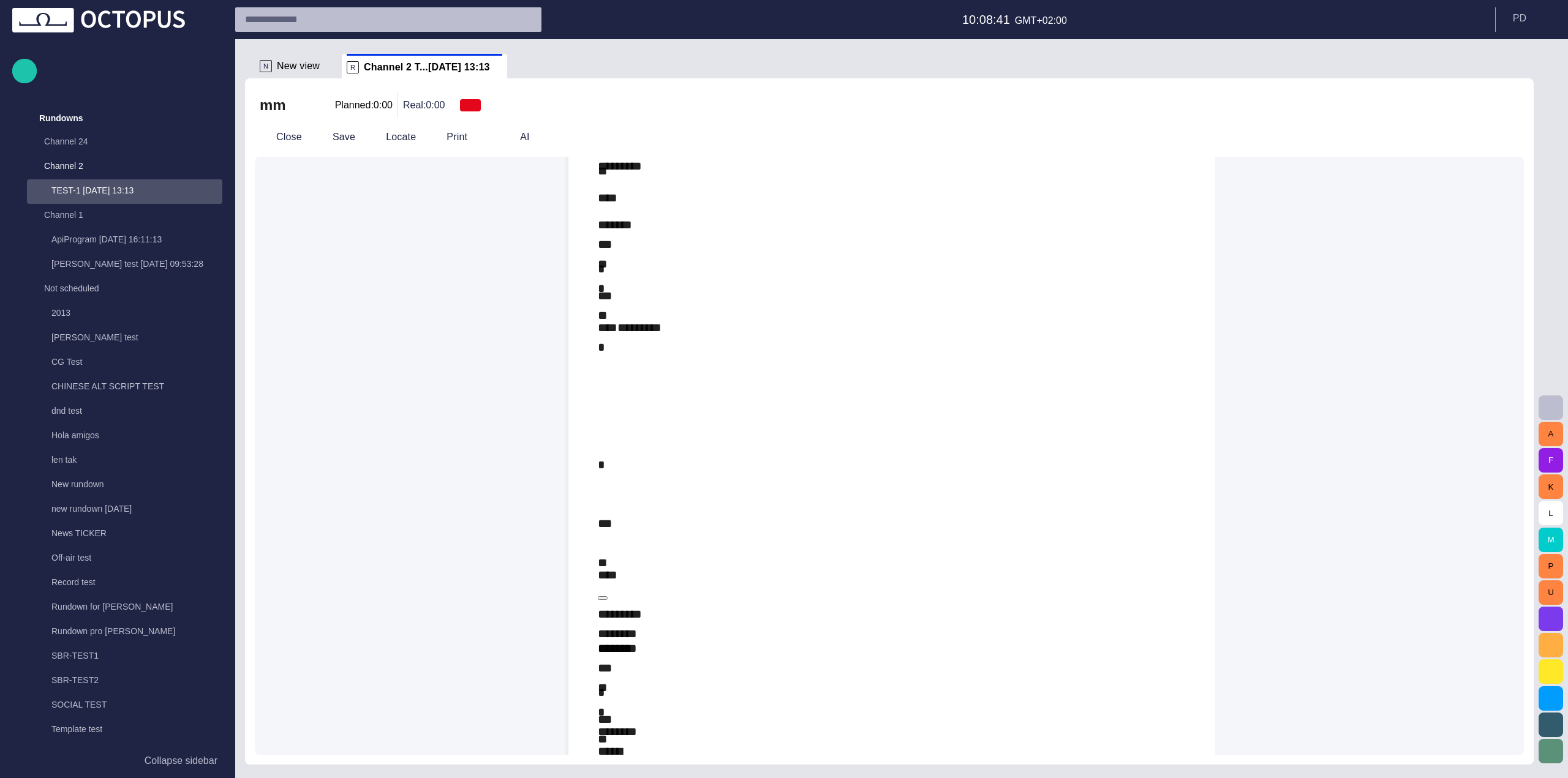
click at [1483, 134] on span "button" at bounding box center [1476, 137] width 15 height 15
click at [1503, 134] on span "button" at bounding box center [1506, 137] width 15 height 15
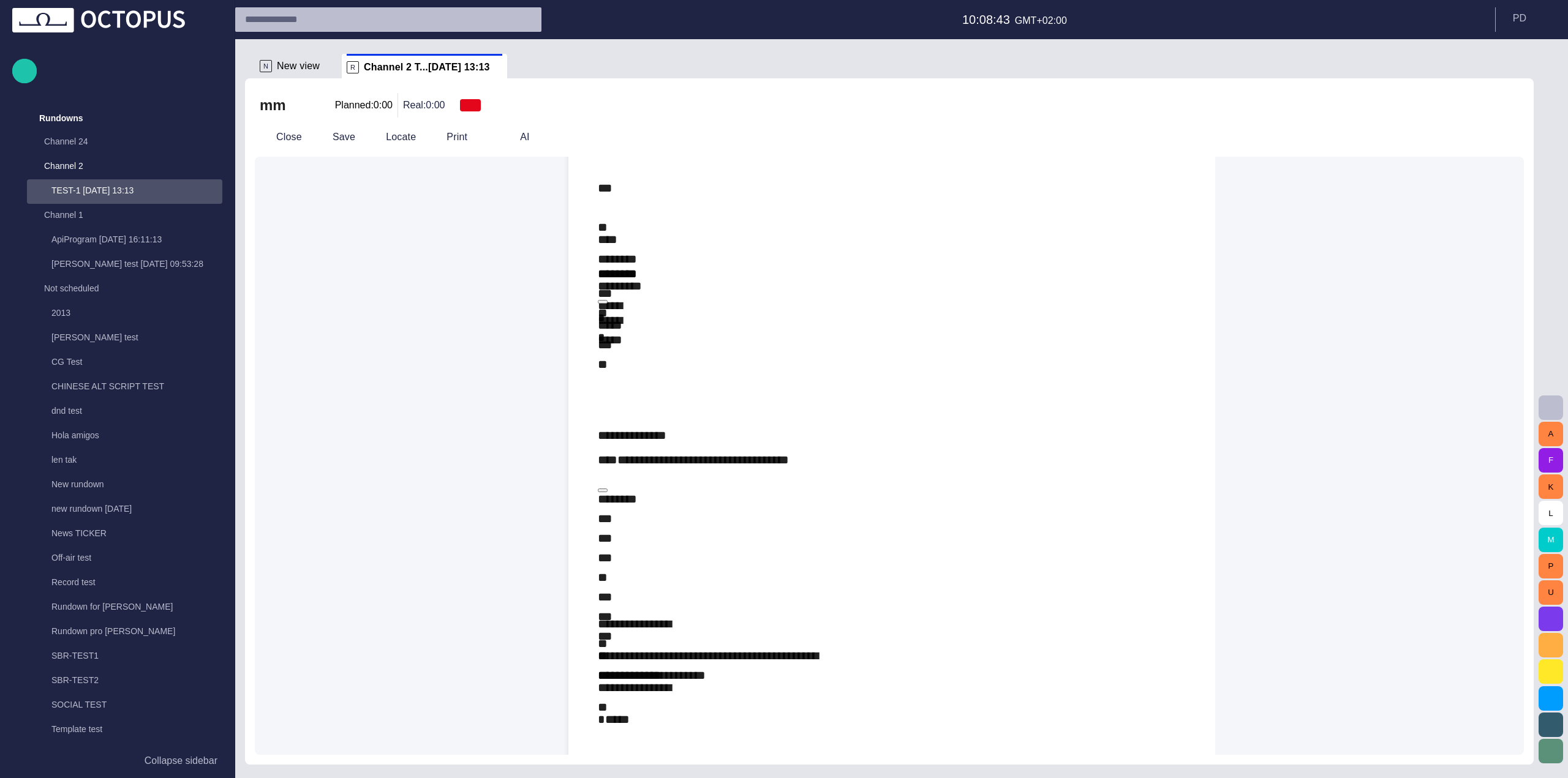
click at [1481, 133] on span "button" at bounding box center [1476, 137] width 15 height 15
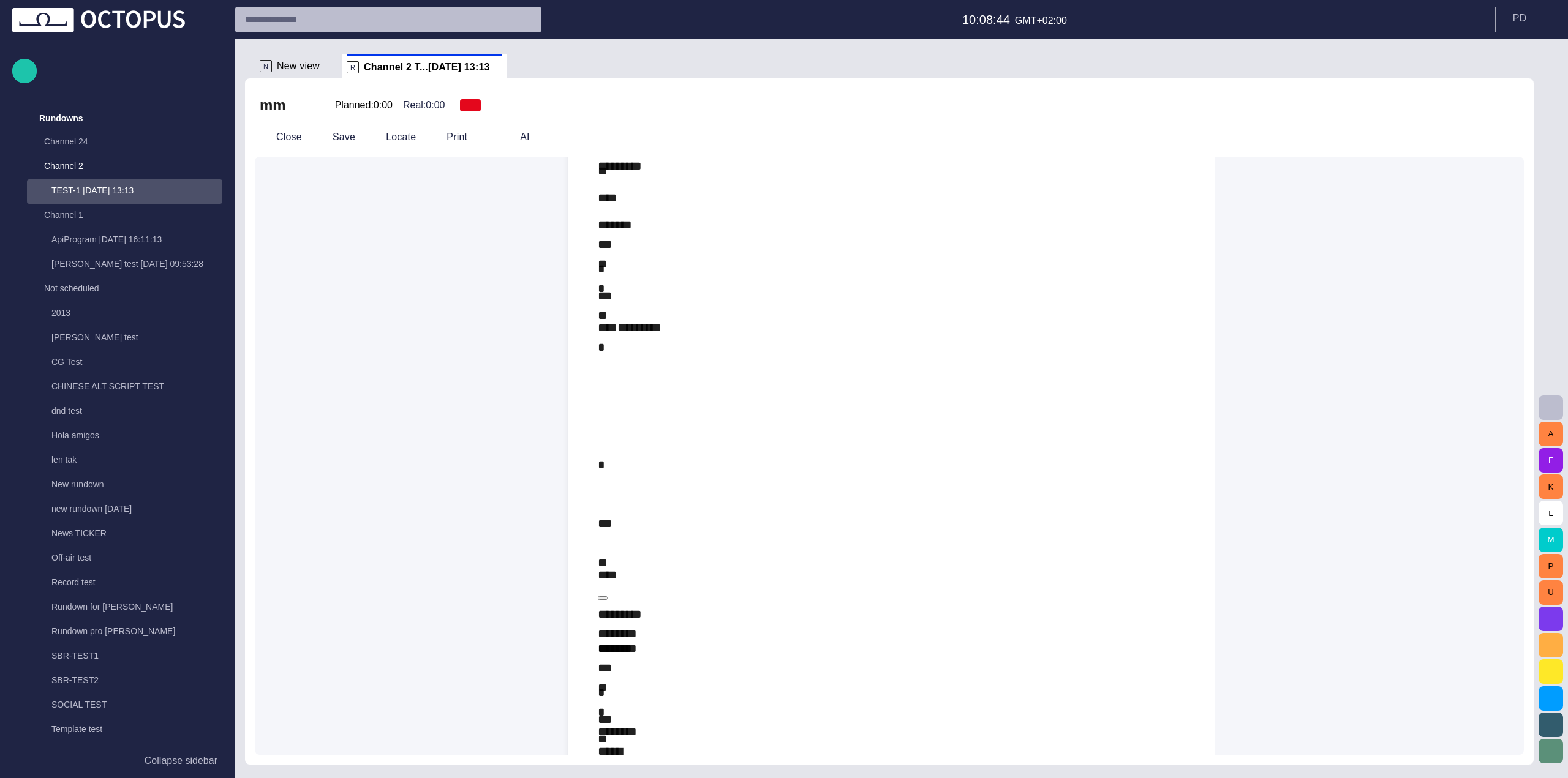
click at [1513, 135] on span "button" at bounding box center [1506, 137] width 15 height 15
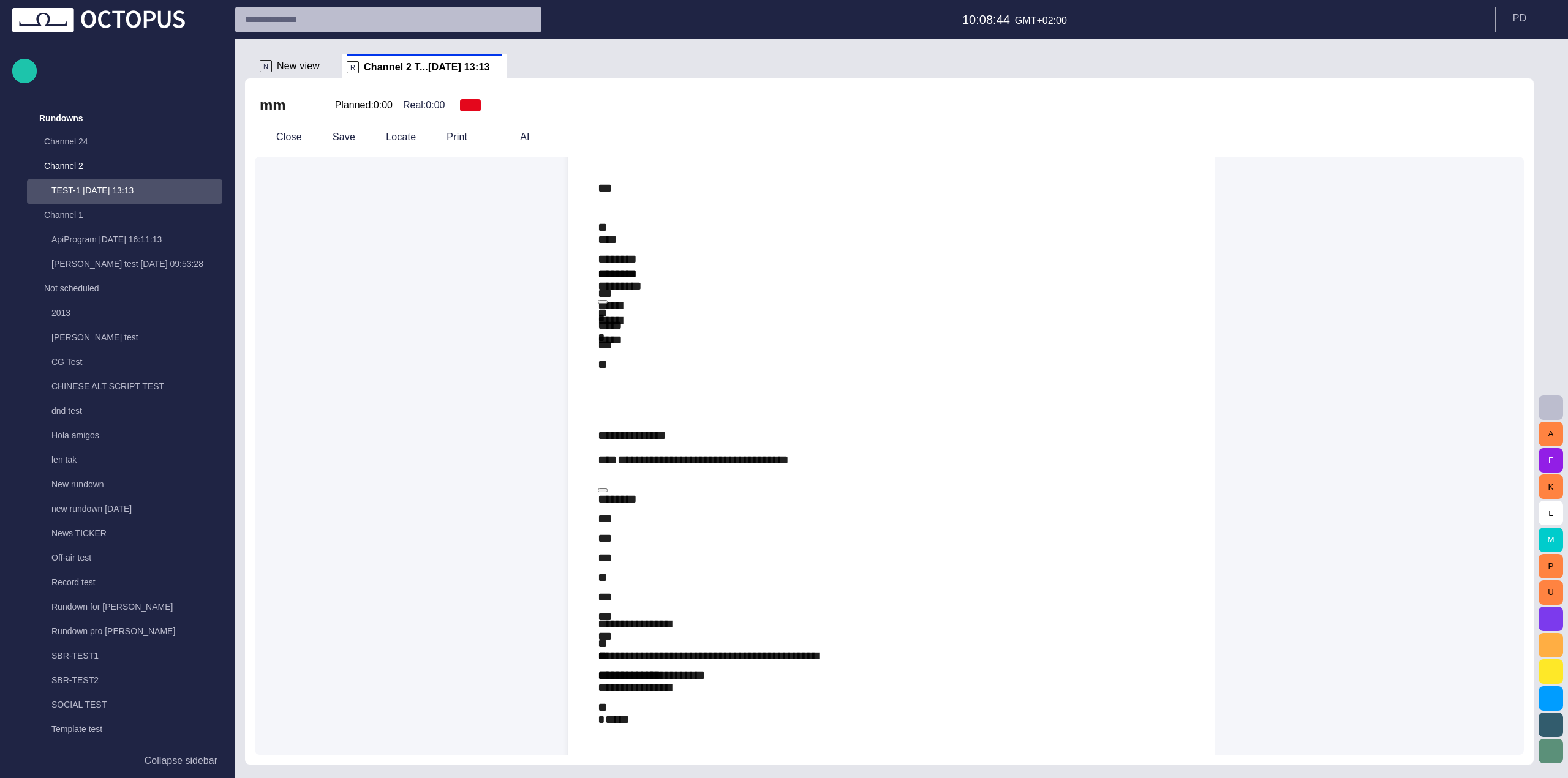
click at [1483, 132] on span "button" at bounding box center [1476, 137] width 15 height 15
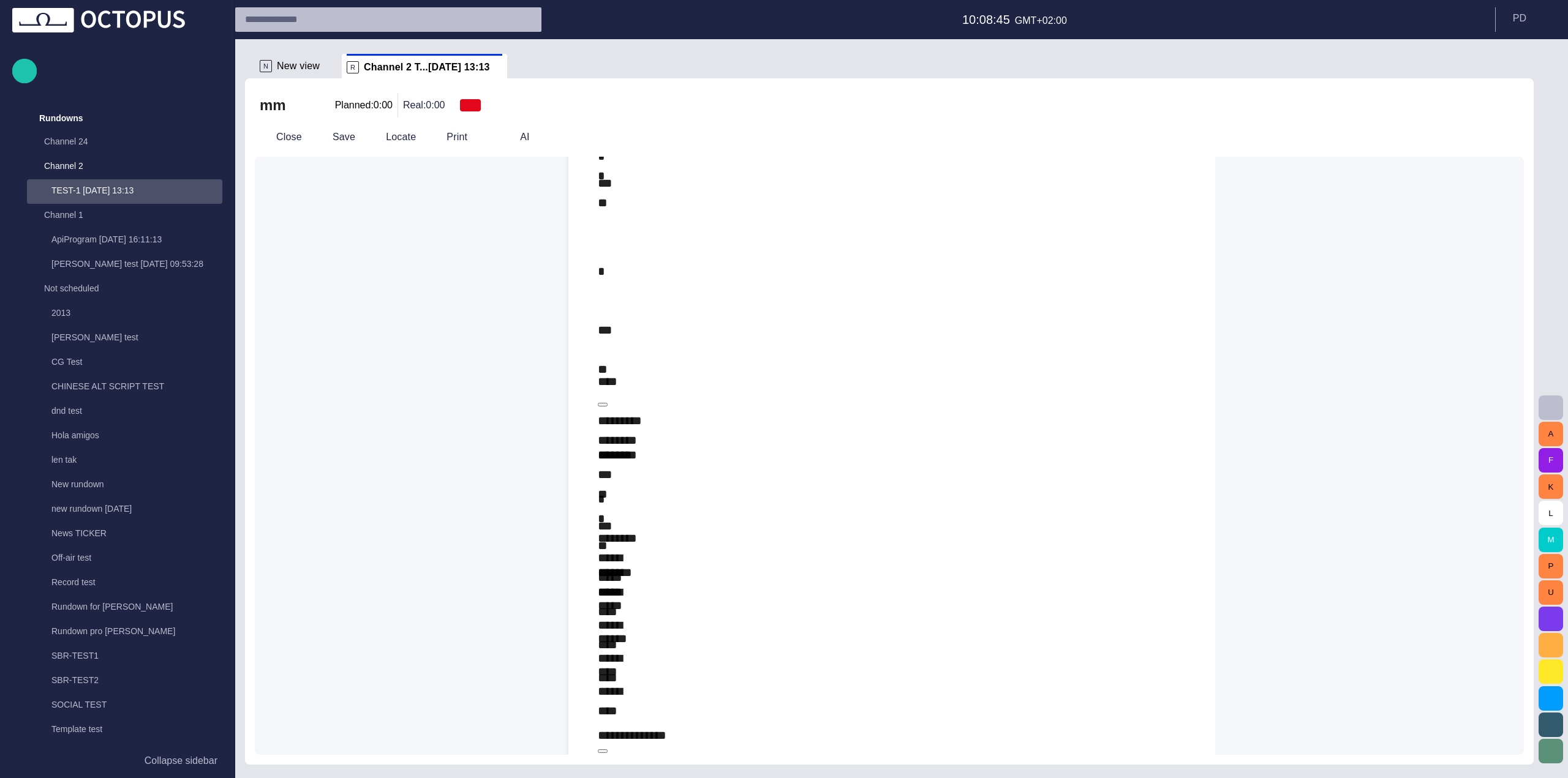
scroll to position [2, 0]
click at [1513, 137] on span "button" at bounding box center [1506, 137] width 15 height 15
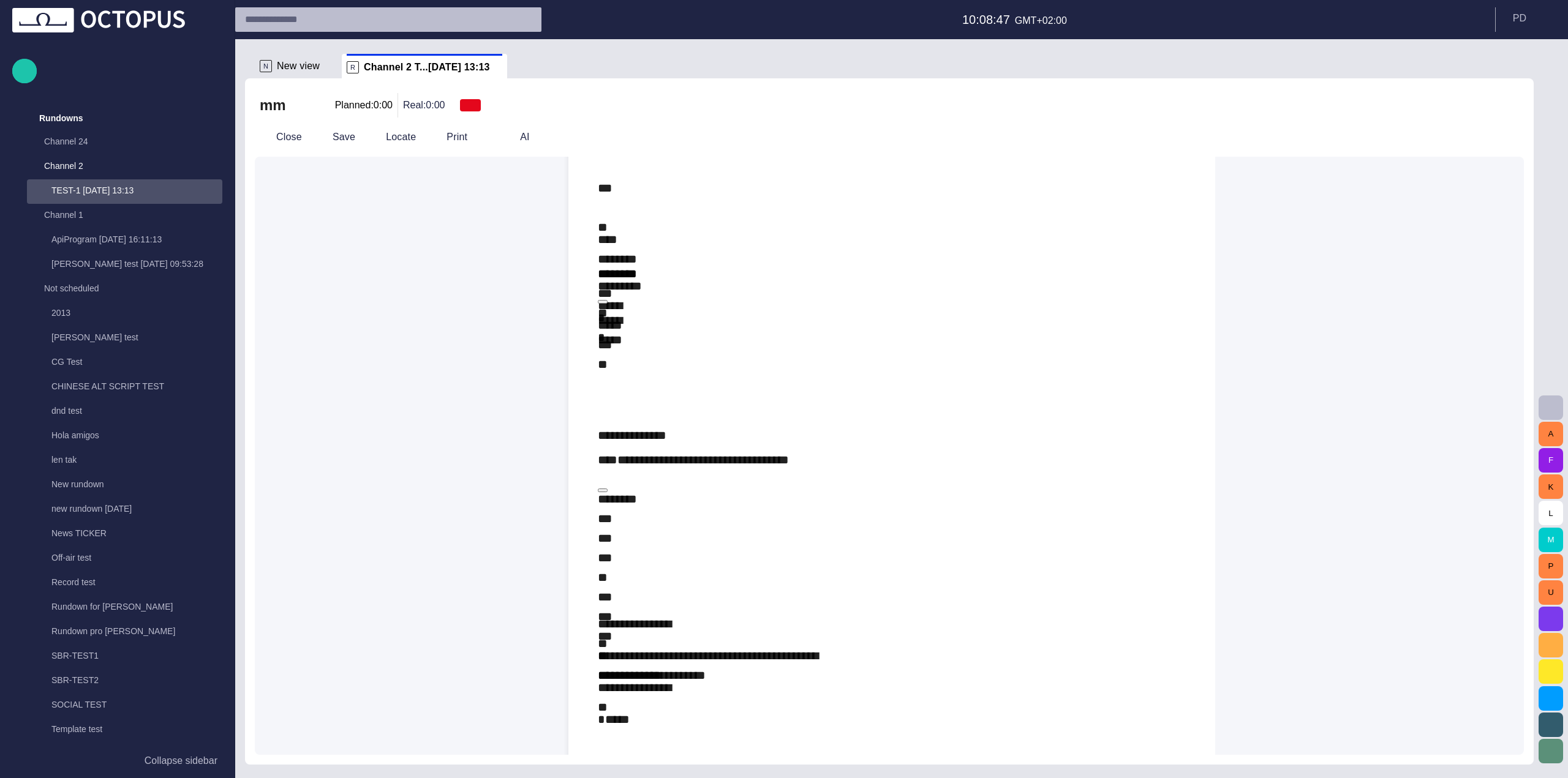
click at [1481, 137] on span "button" at bounding box center [1476, 137] width 15 height 15
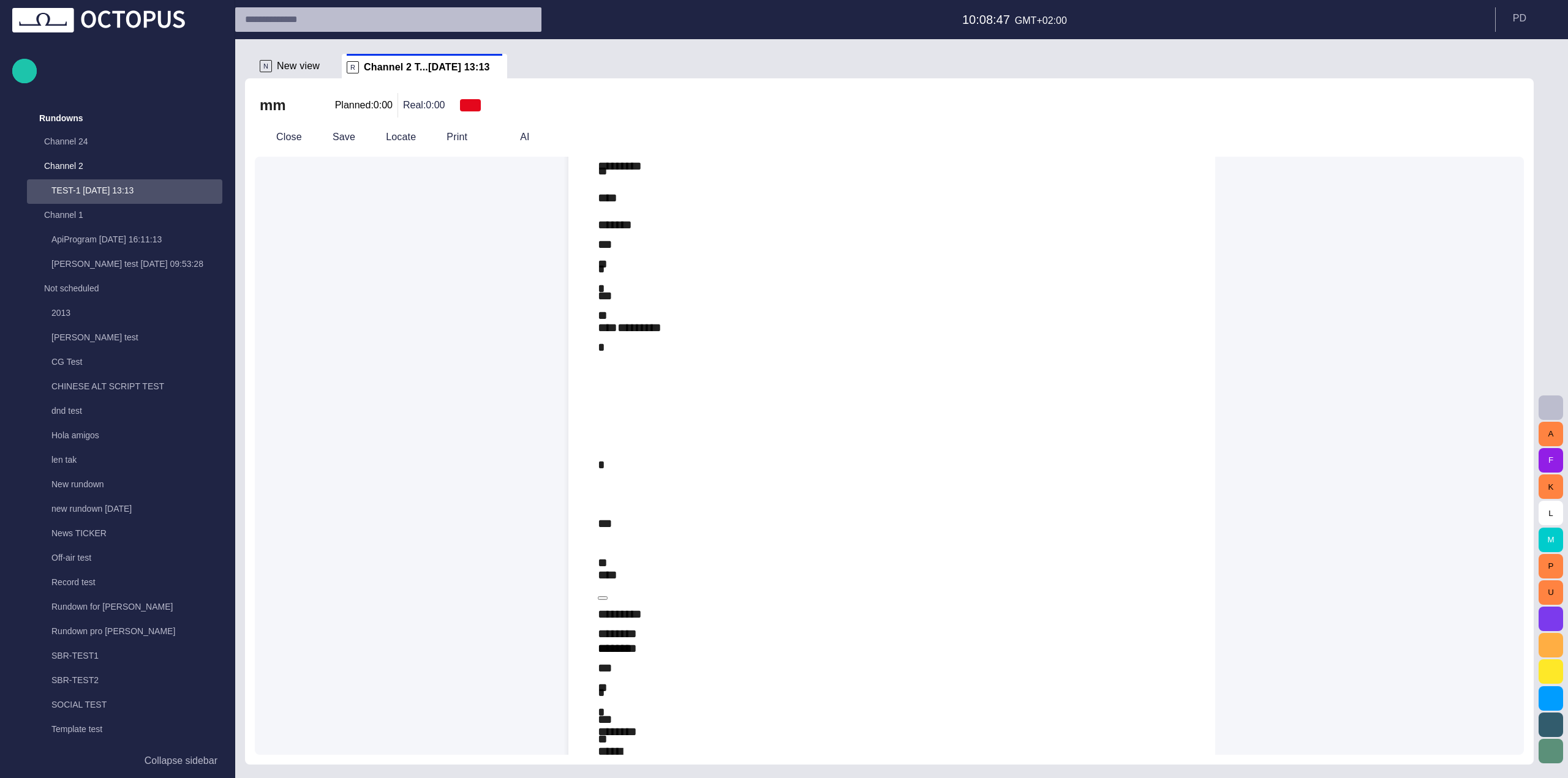
click at [1506, 139] on span "button" at bounding box center [1506, 137] width 15 height 15
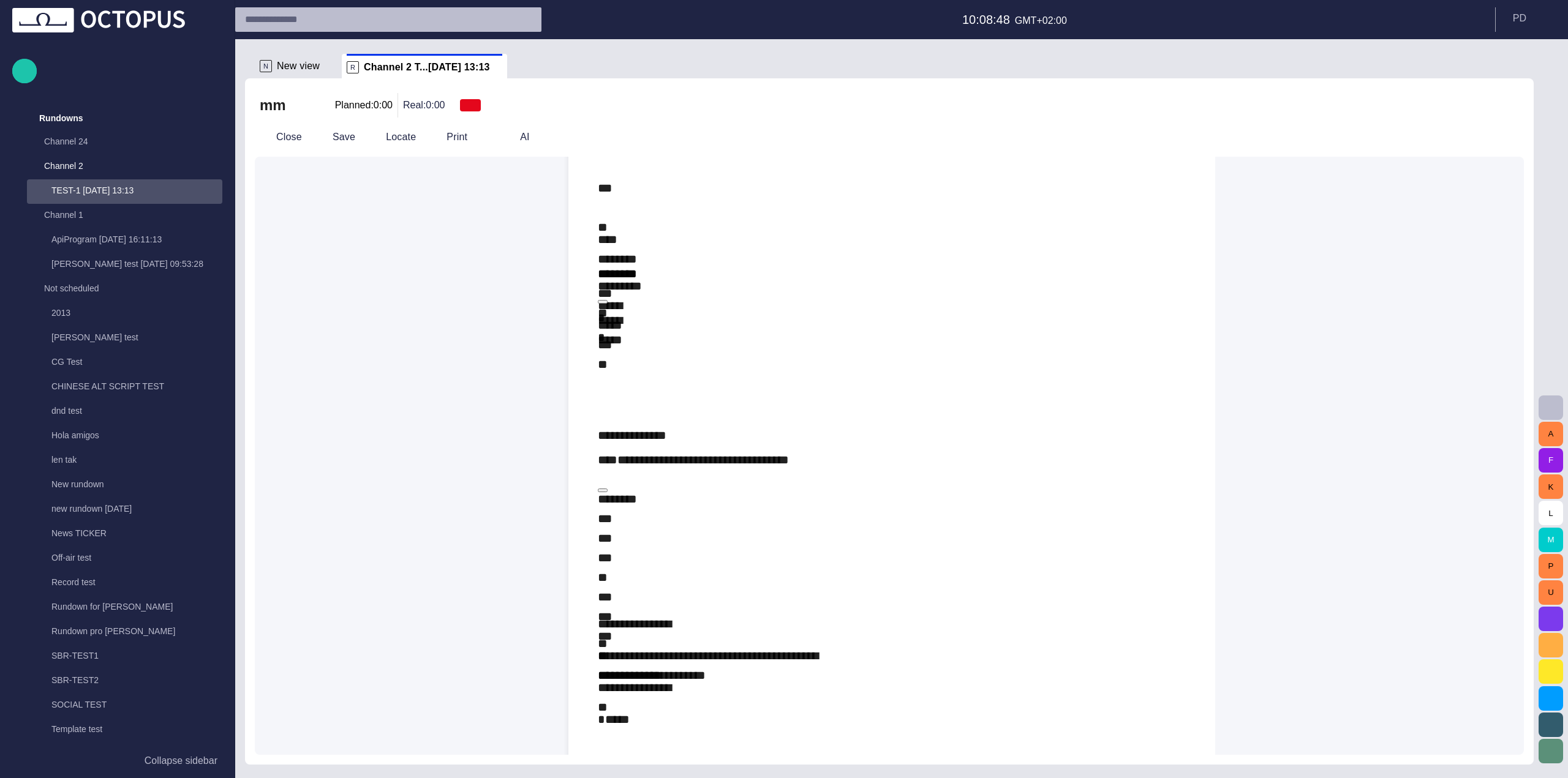
click at [1482, 138] on span "button" at bounding box center [1476, 137] width 15 height 15
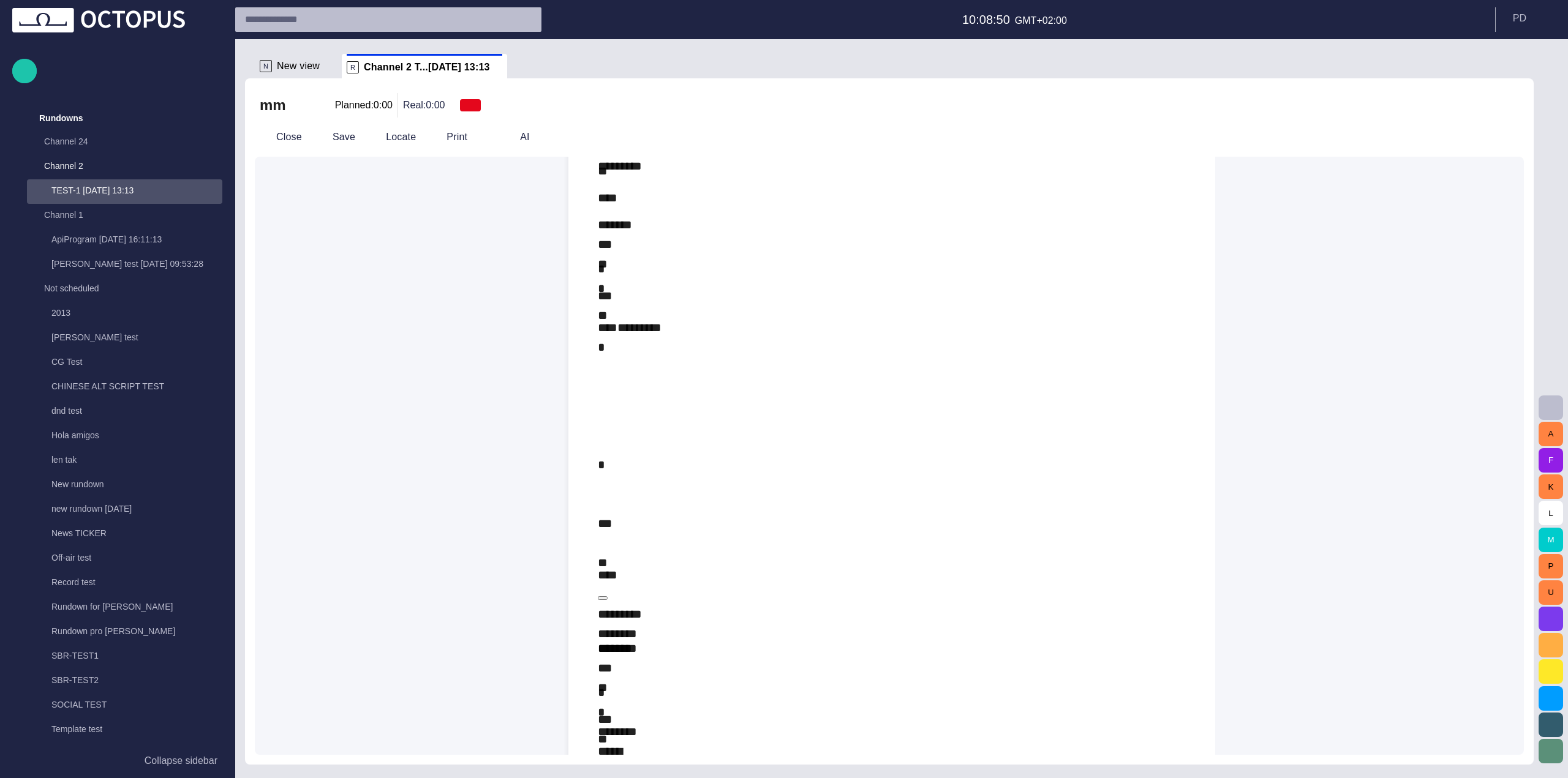
click at [1503, 143] on span "button" at bounding box center [1506, 137] width 15 height 15
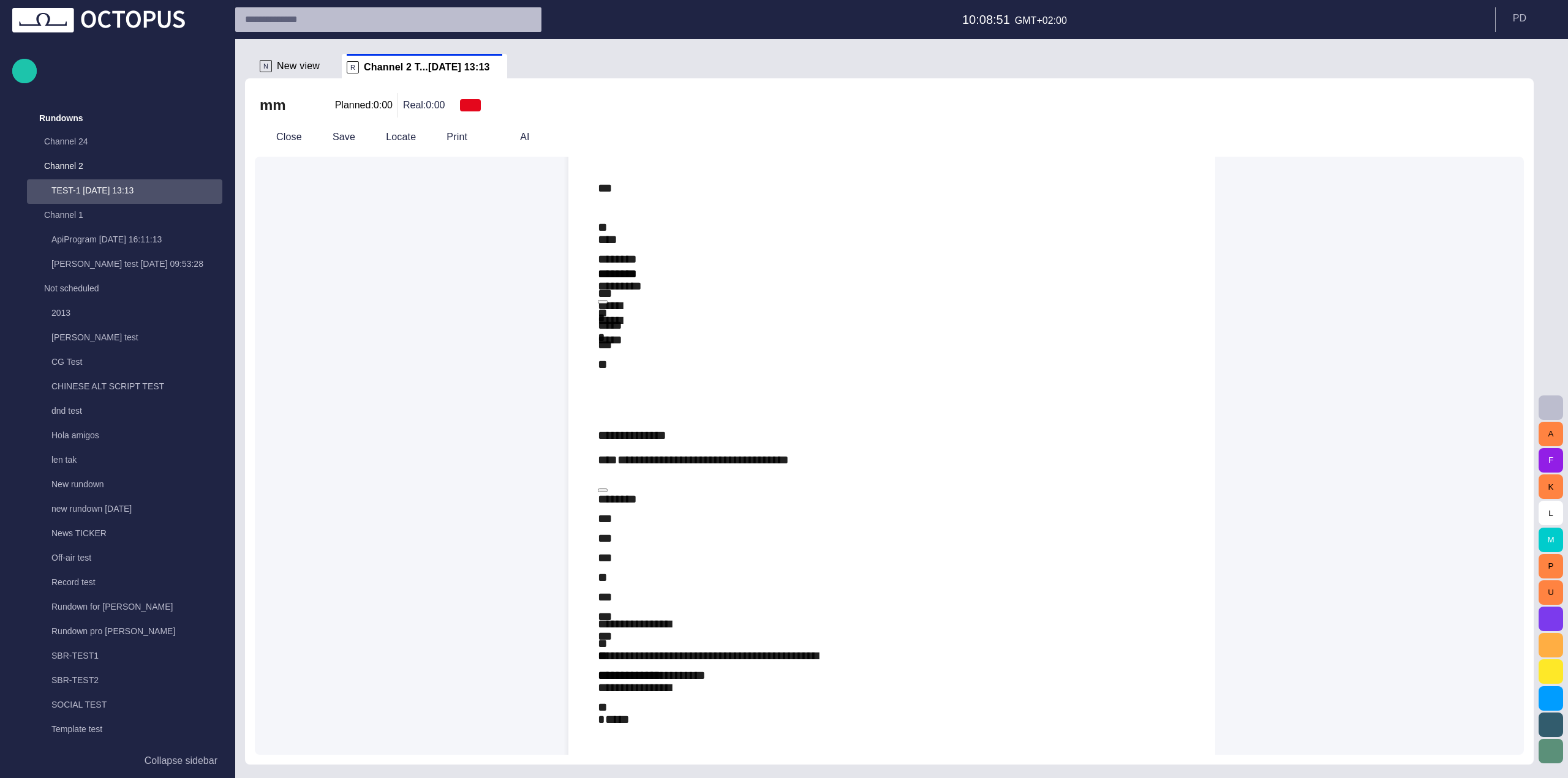
click at [1483, 141] on span "button" at bounding box center [1476, 137] width 15 height 15
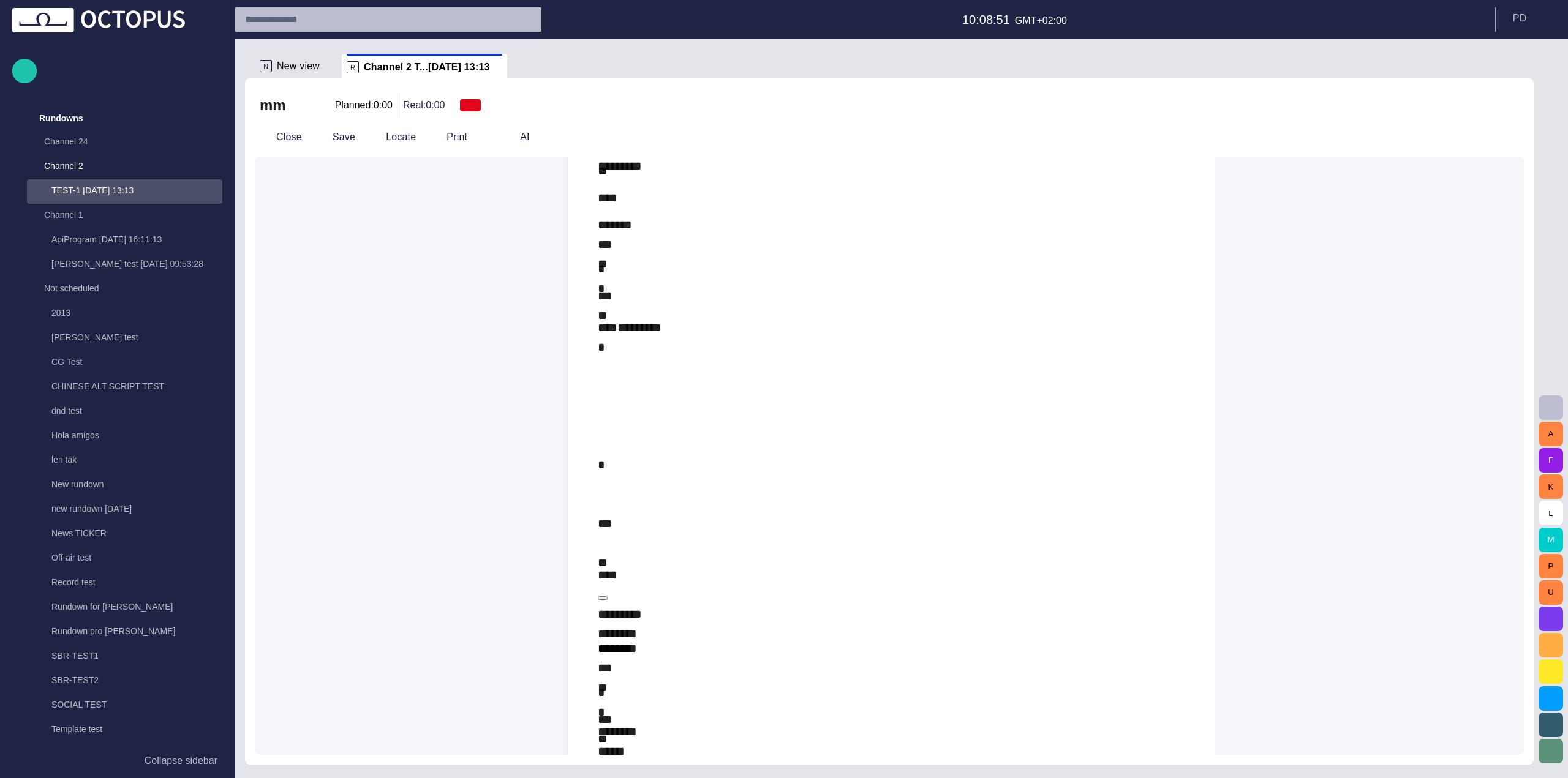
click at [1483, 141] on span "button" at bounding box center [1476, 137] width 15 height 15
click at [1510, 141] on span "button" at bounding box center [1506, 137] width 15 height 15
